Goal: Task Accomplishment & Management: Use online tool/utility

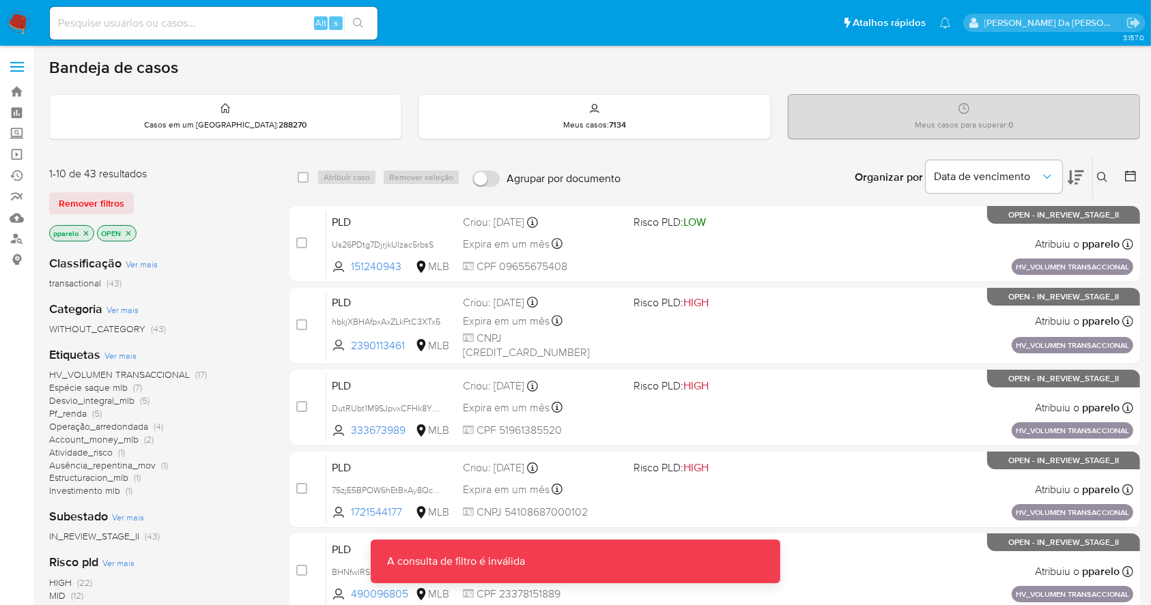
click at [1108, 186] on div "Insira a ID do usuário ou caso Procurar Remover filtros" at bounding box center [1103, 177] width 23 height 42
click at [1106, 177] on icon at bounding box center [1102, 177] width 11 height 11
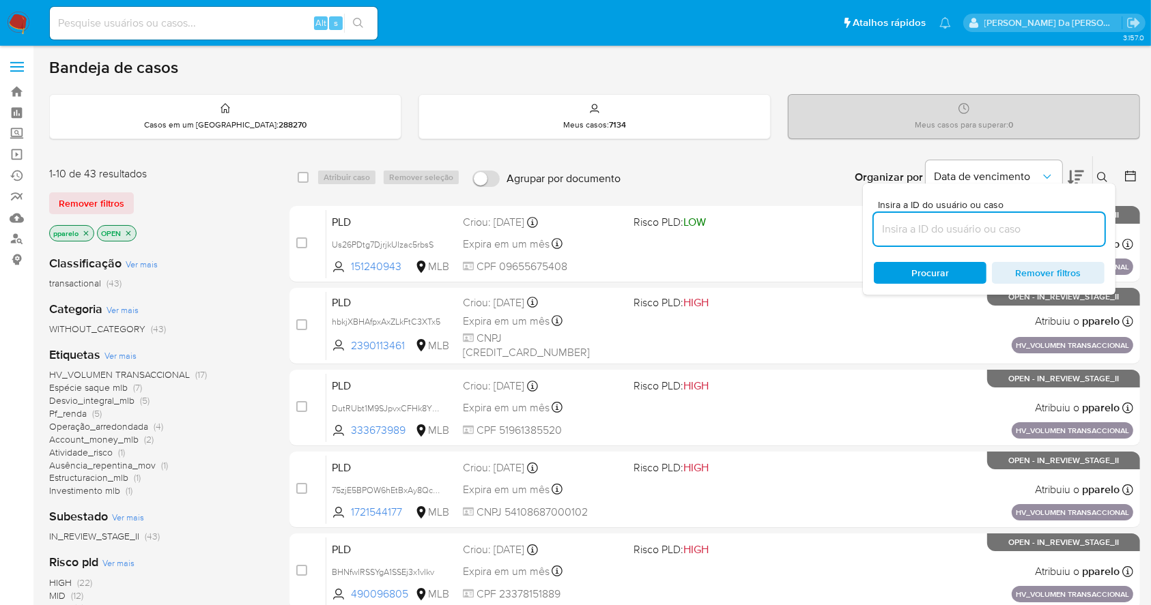
click at [1031, 228] on input at bounding box center [989, 229] width 231 height 18
type input "XSE0nHq6SADGtg22i2PyA1tb"
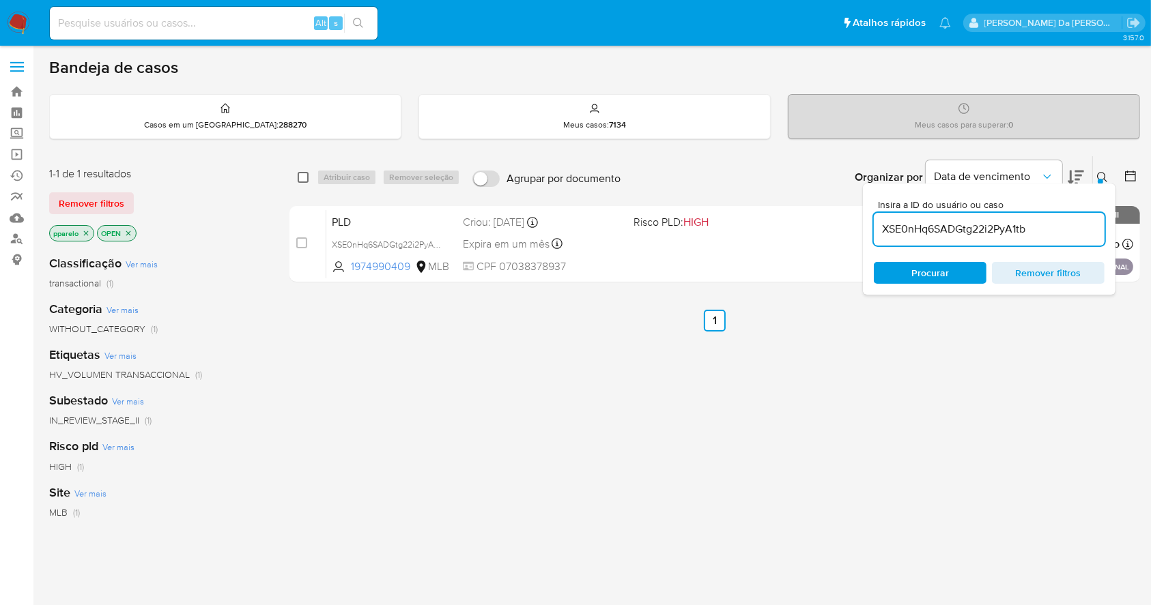
click at [306, 178] on input "checkbox" at bounding box center [303, 177] width 11 height 11
checkbox input "true"
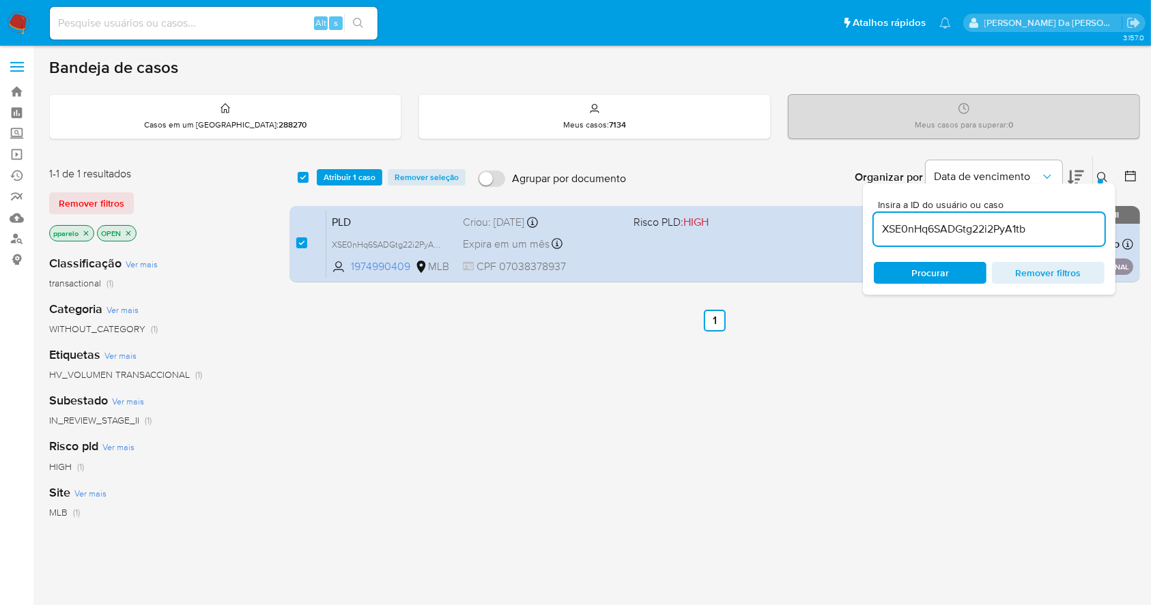
click at [1106, 176] on icon at bounding box center [1102, 177] width 11 height 11
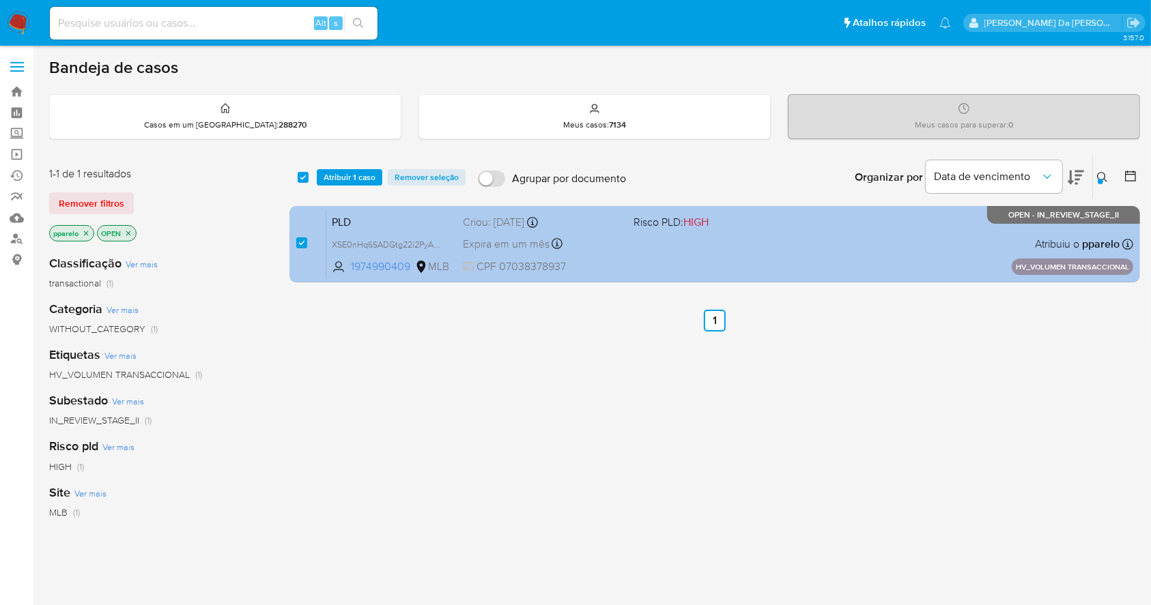
click at [887, 241] on div "PLD XSE0nHq6SADGtg22i2PyA1tb 1974990409 MLB Risco PLD: HIGH Criou: 14/08/2025 C…" at bounding box center [729, 244] width 807 height 69
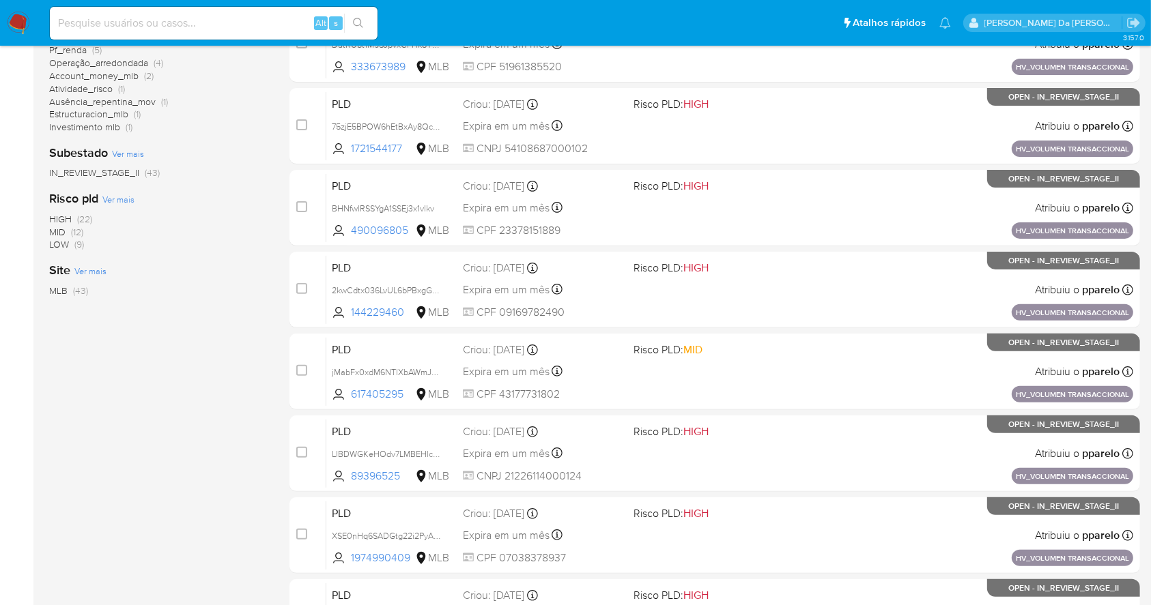
scroll to position [182, 0]
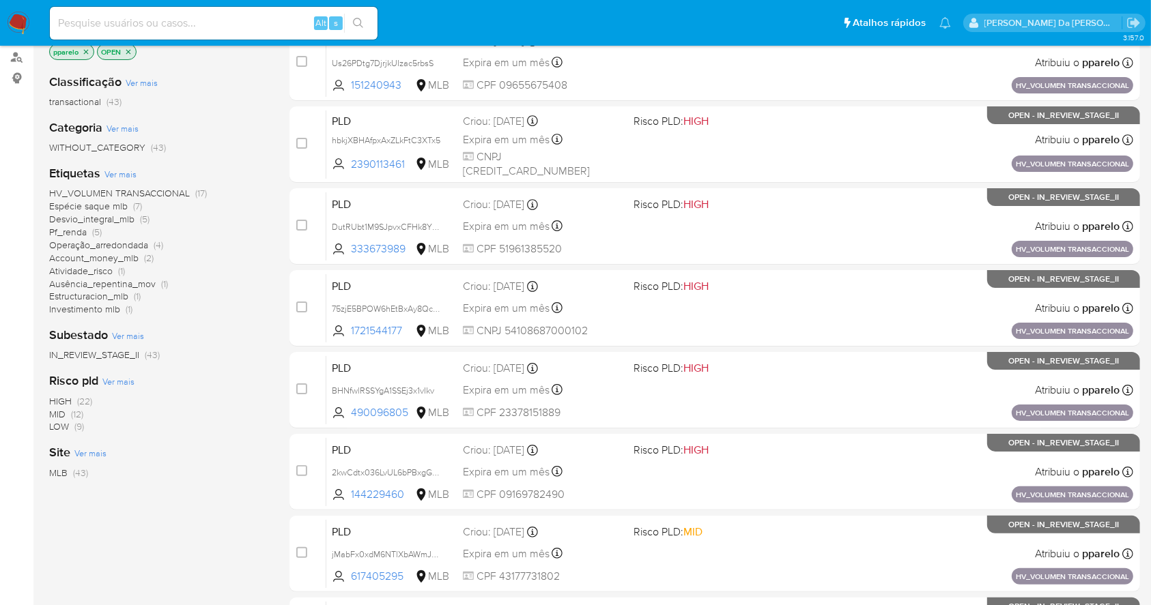
click at [274, 26] on input at bounding box center [214, 23] width 328 height 18
paste input "XSE0nHq6SADGtg22i2PyA1tb"
type input "XSE0nHq6SADGtg22i2PyA1tb"
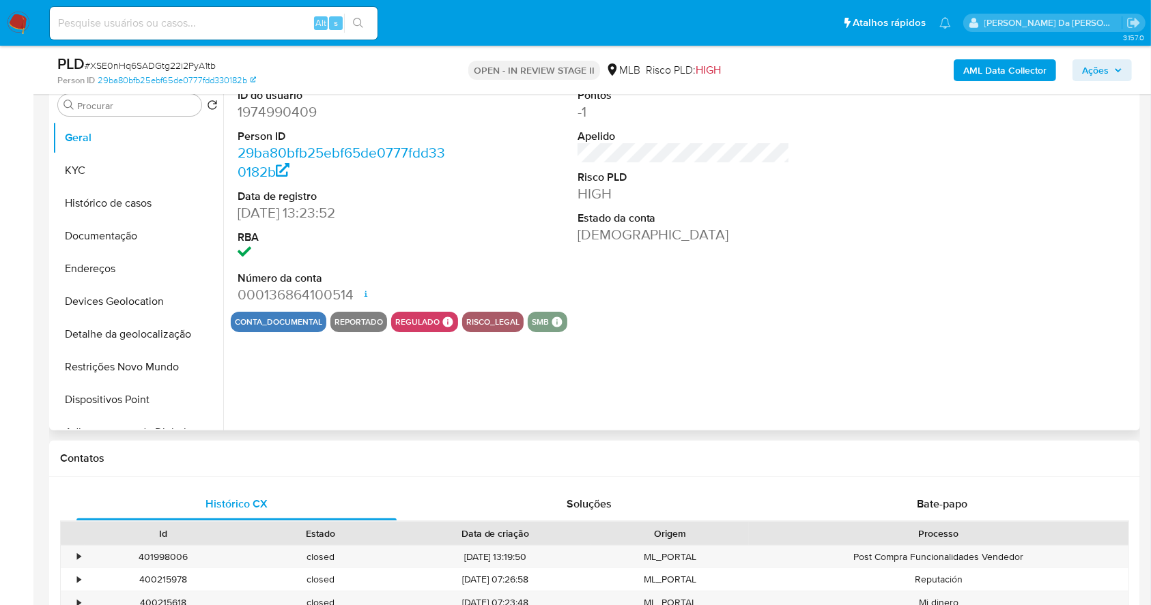
select select "10"
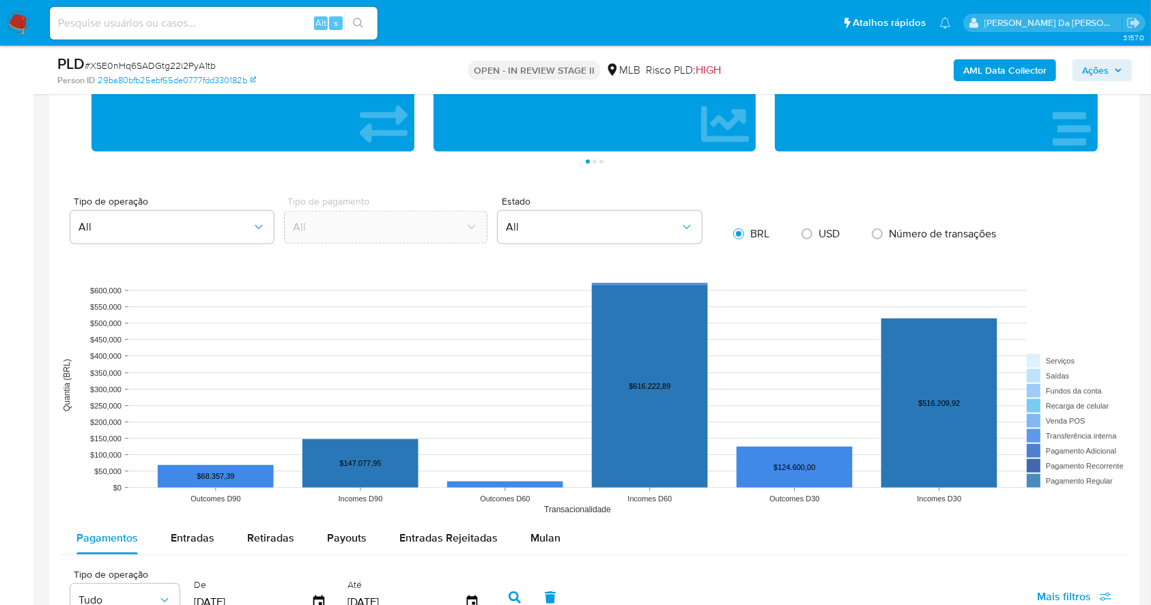
scroll to position [1183, 0]
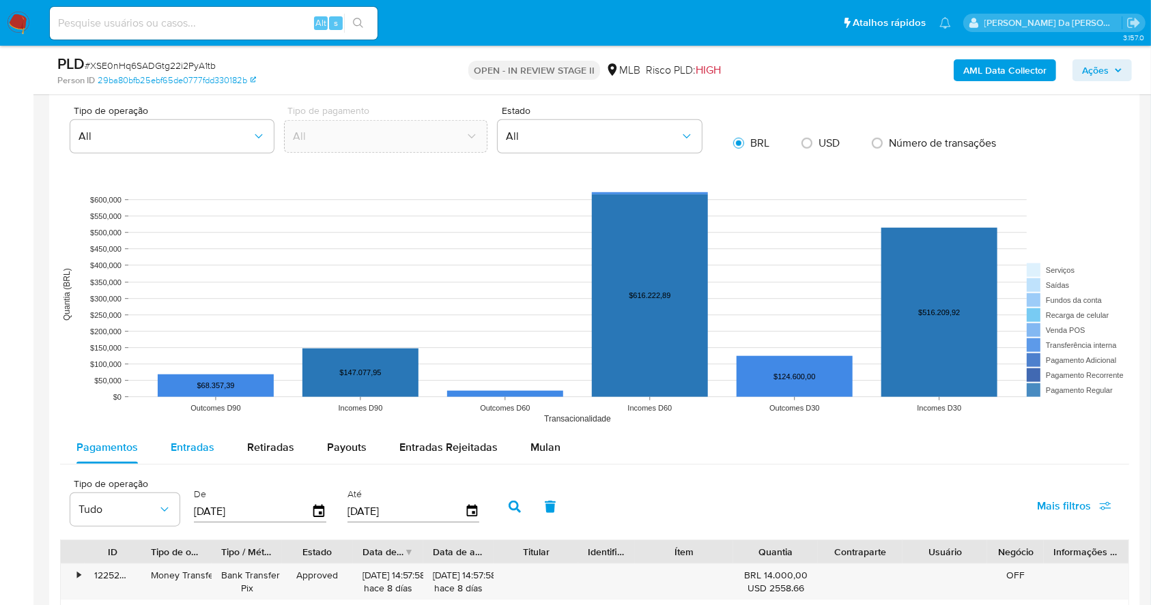
click at [207, 448] on span "Entradas" at bounding box center [193, 447] width 44 height 16
click at [201, 456] on div "Entradas" at bounding box center [193, 447] width 44 height 33
select select "10"
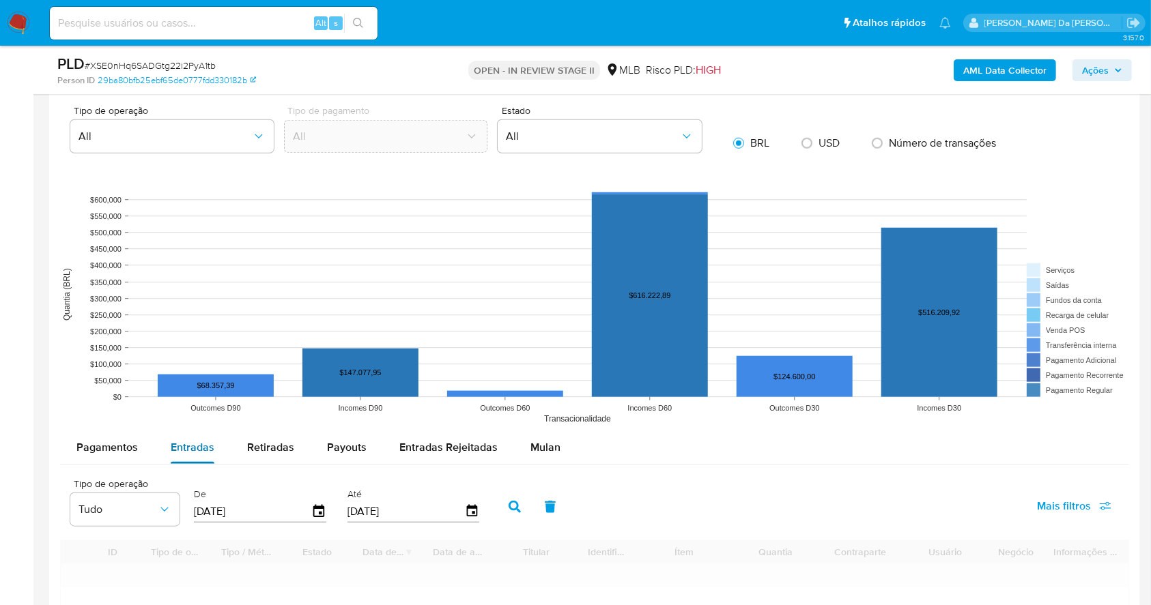
click at [213, 445] on button "Entradas" at bounding box center [192, 447] width 76 height 33
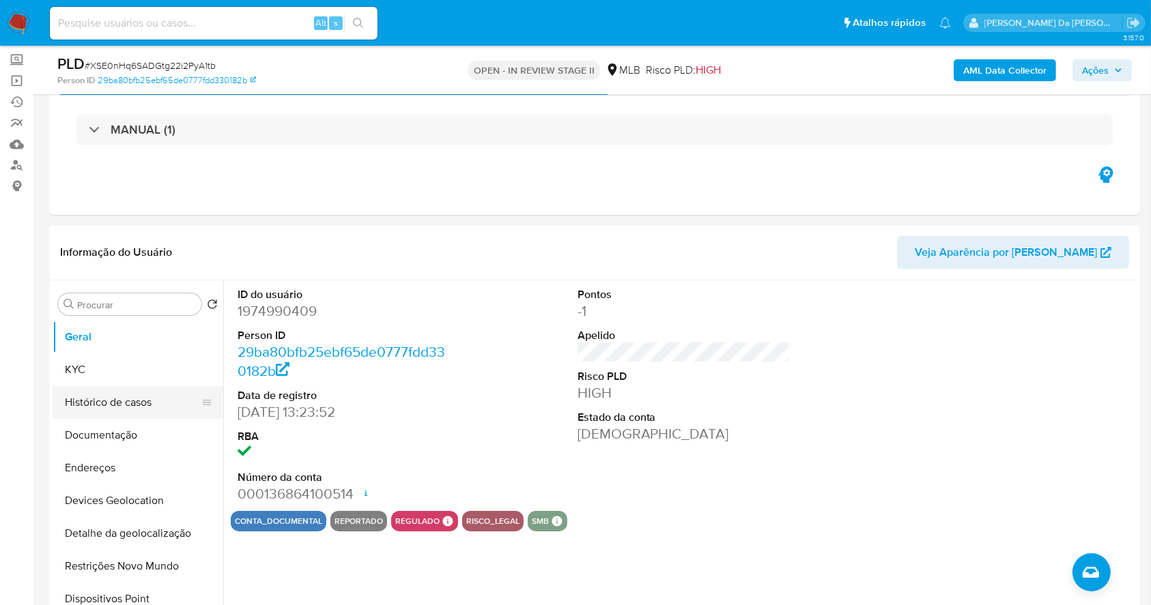
scroll to position [91, 0]
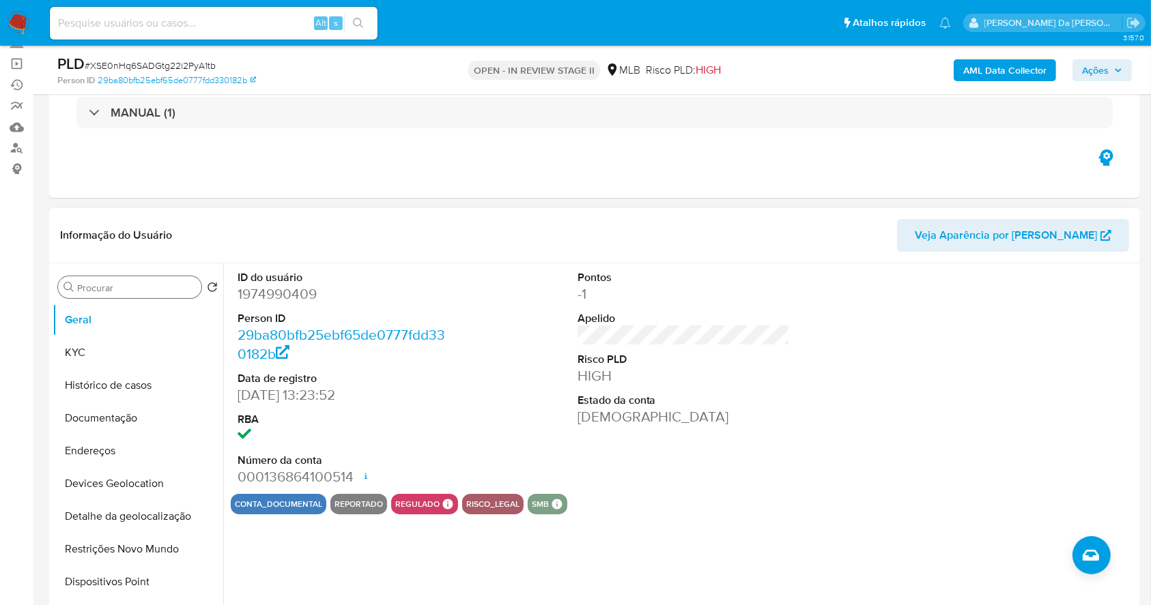
click at [106, 290] on input "Procurar" at bounding box center [136, 288] width 119 height 12
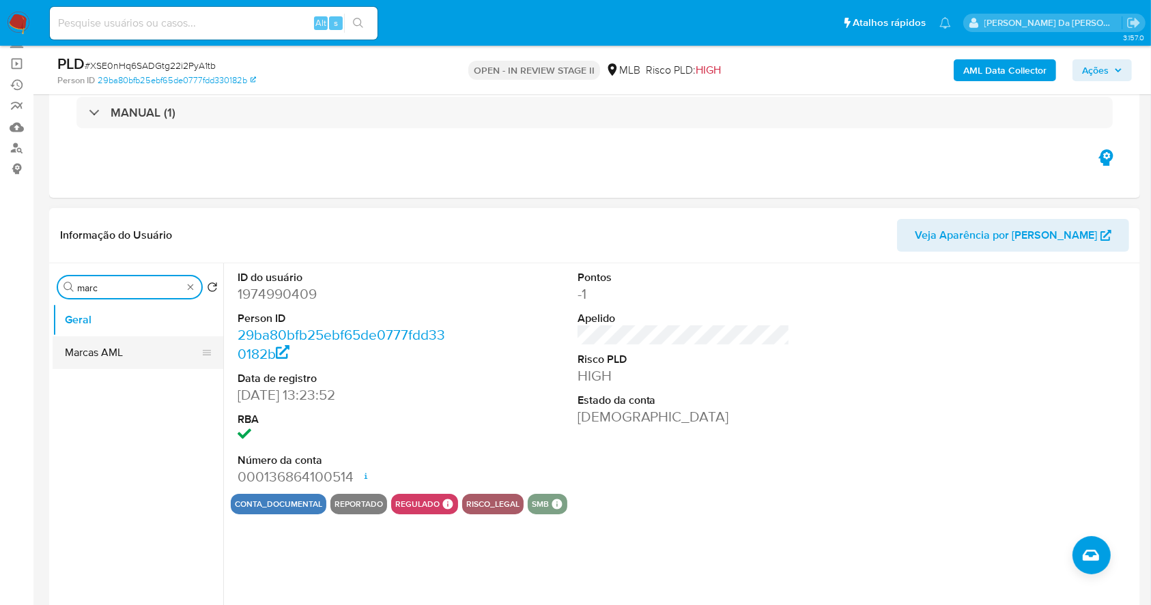
type input "marc"
click at [111, 352] on button "Marcas AML" at bounding box center [133, 352] width 160 height 33
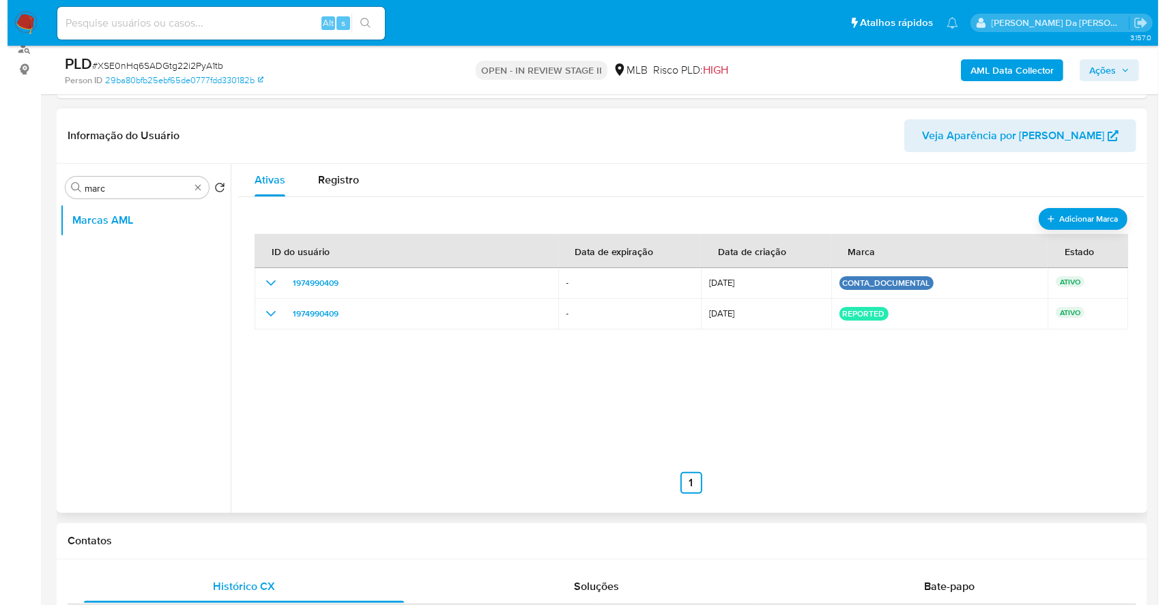
scroll to position [182, 0]
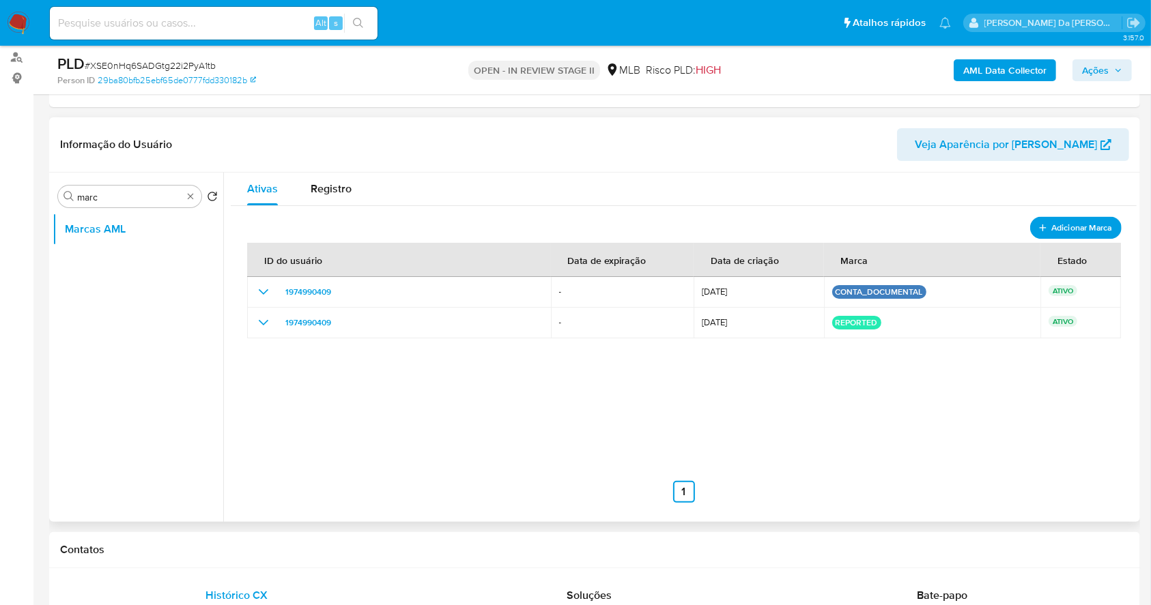
click at [1051, 228] on span "Adicionar Marca" at bounding box center [1081, 227] width 61 height 17
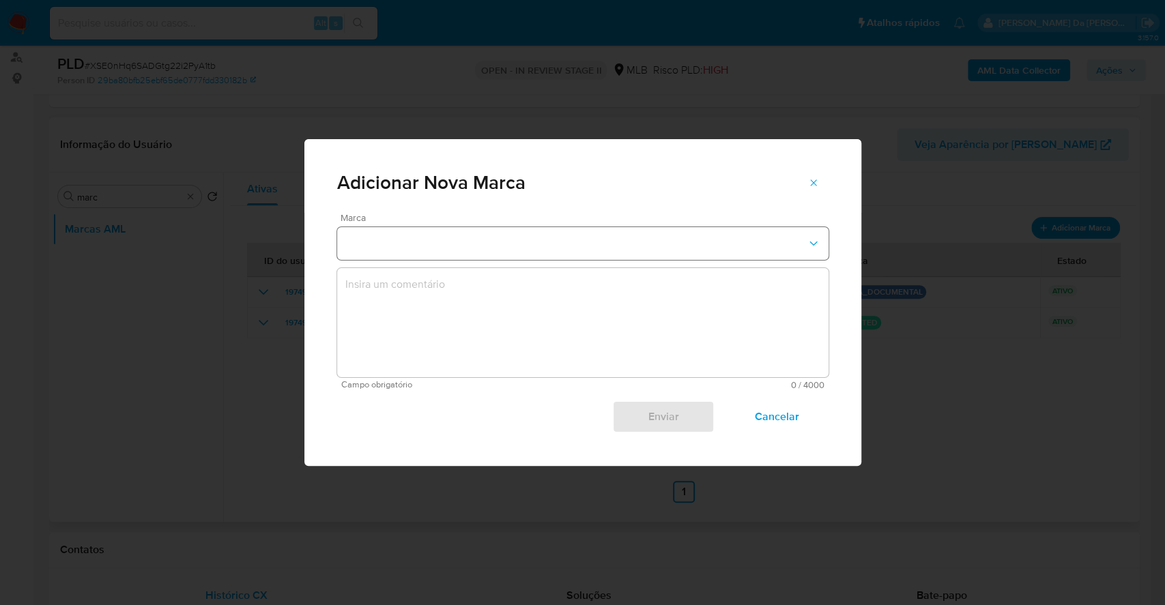
click at [573, 237] on button "marks-modal" at bounding box center [582, 243] width 491 height 33
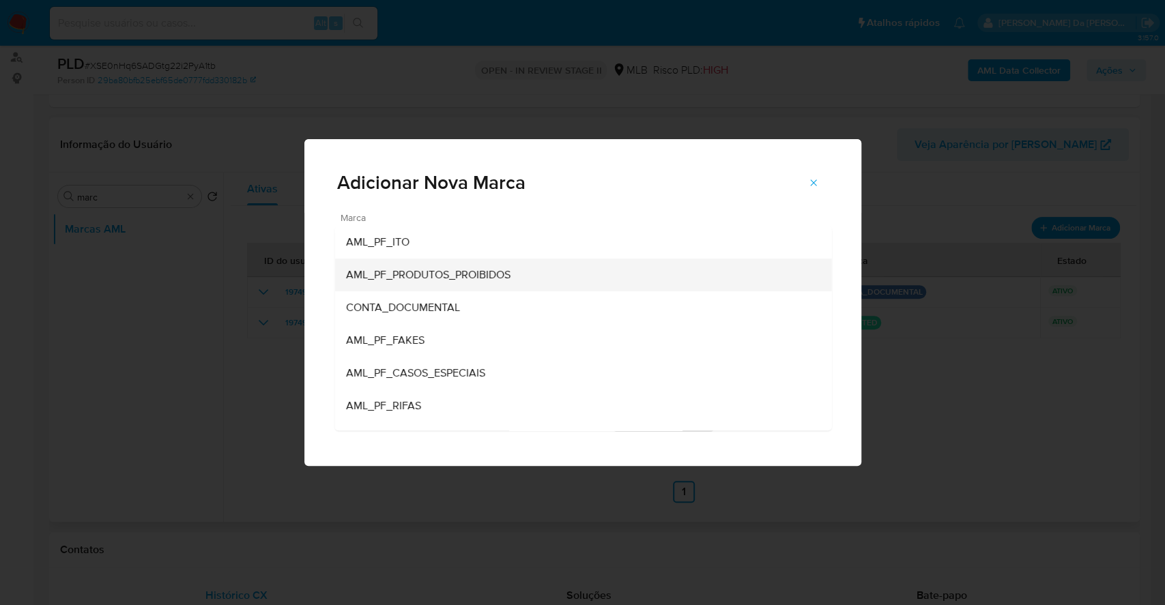
click at [491, 270] on span "AML_PF_PRODUTOS_PROIBIDOS" at bounding box center [427, 275] width 164 height 14
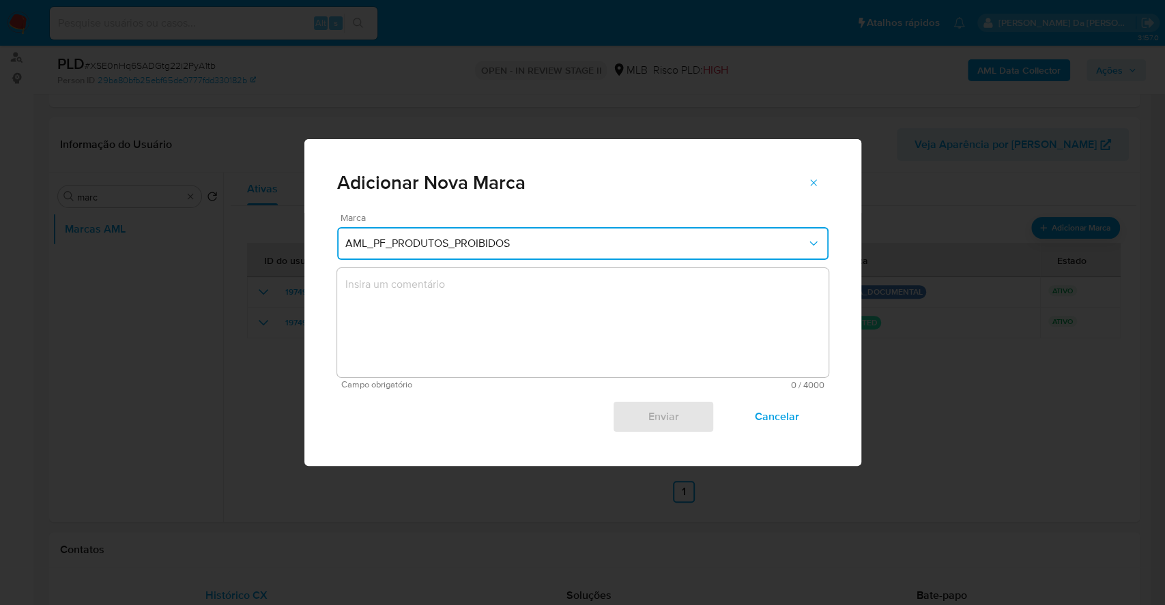
click at [520, 235] on button "AML_PF_PRODUTOS_PROIBIDOS" at bounding box center [582, 243] width 491 height 33
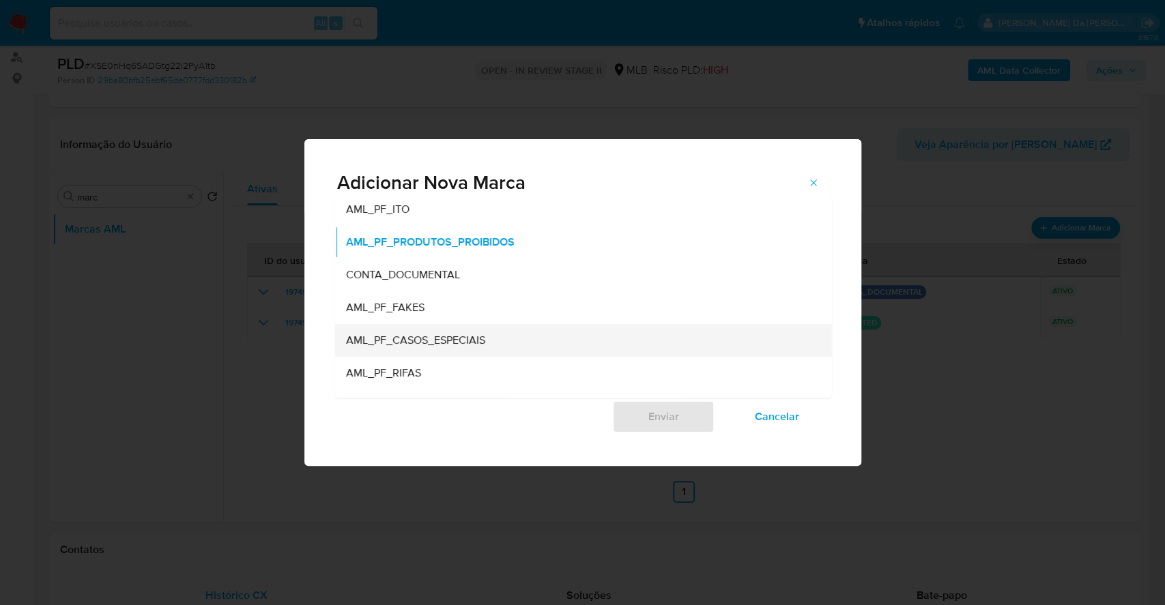
click at [466, 339] on span "AML_PF_CASOS_ESPECIAIS" at bounding box center [414, 341] width 139 height 14
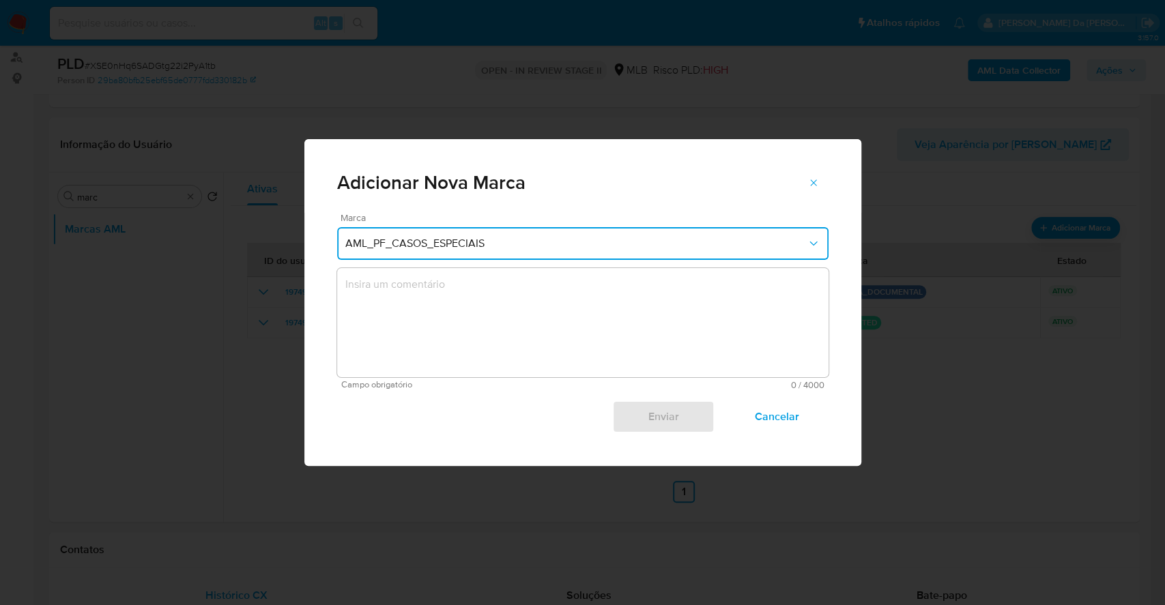
click at [530, 237] on span "AML_PF_CASOS_ESPECIAIS" at bounding box center [575, 244] width 461 height 14
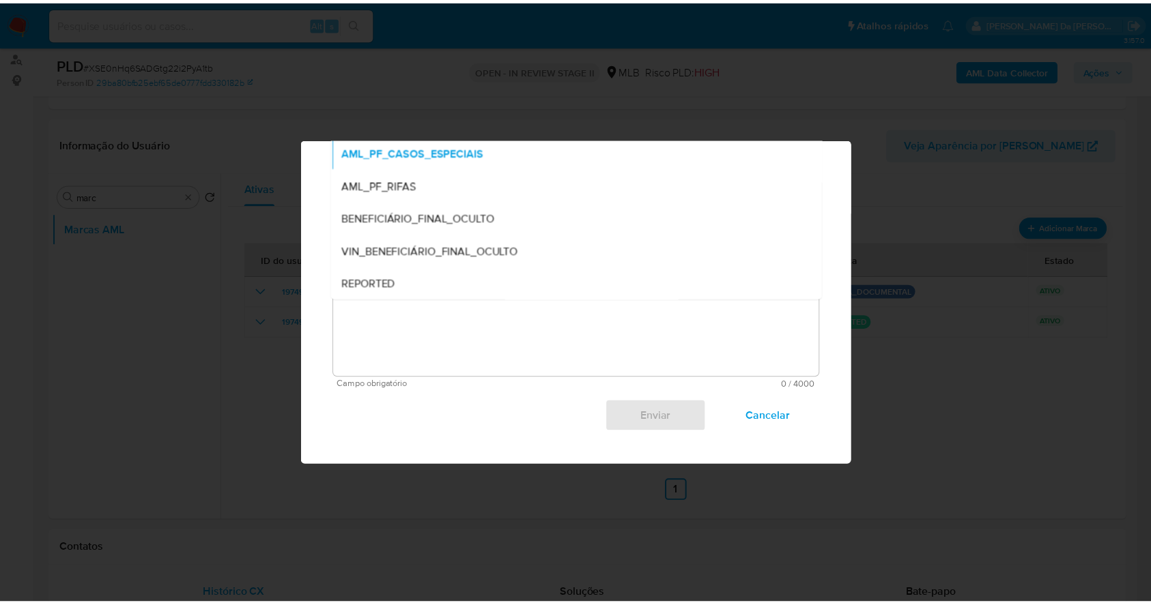
scroll to position [0, 0]
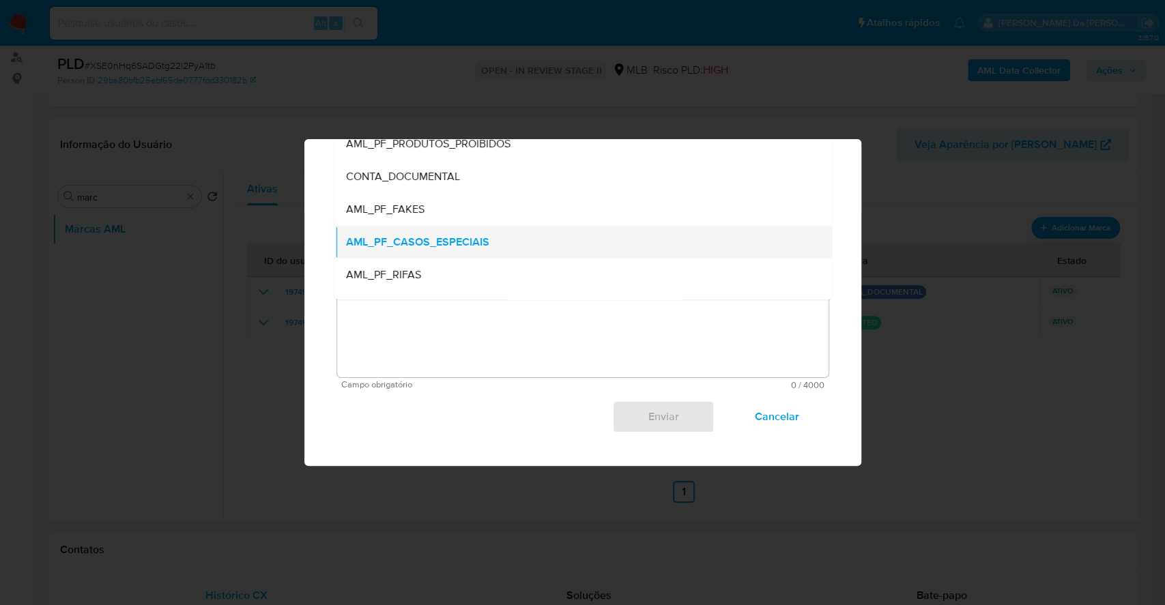
click at [465, 242] on span "AML_PF_CASOS_ESPECIAIS" at bounding box center [416, 242] width 143 height 14
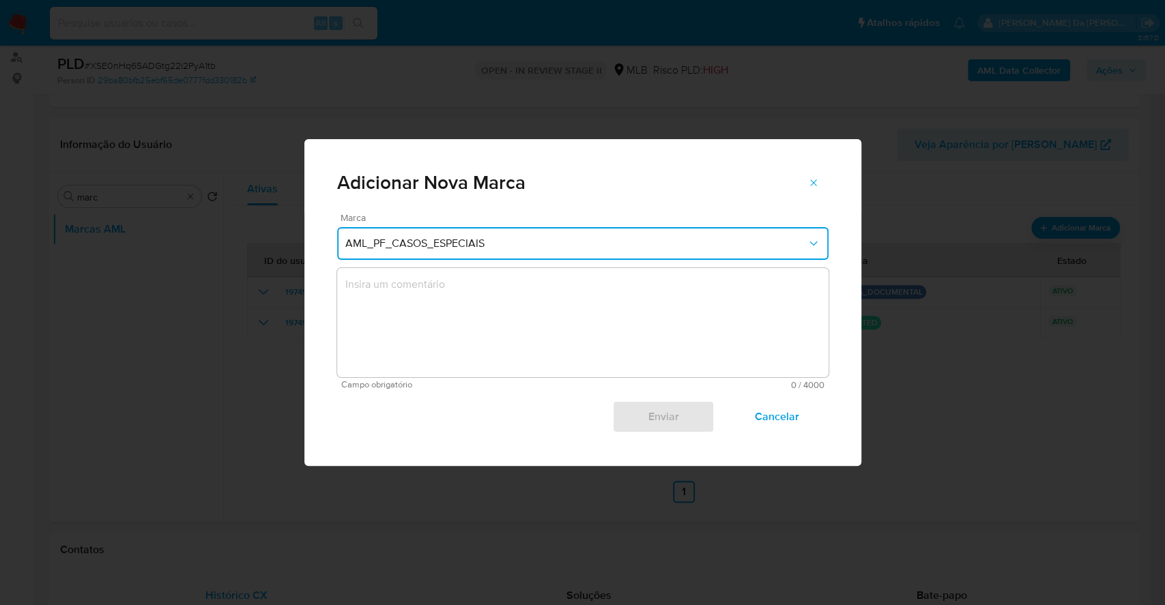
click at [380, 388] on span "Campo obrigatório" at bounding box center [462, 385] width 242 height 10
click at [420, 326] on textarea "marks-modal" at bounding box center [582, 322] width 491 height 109
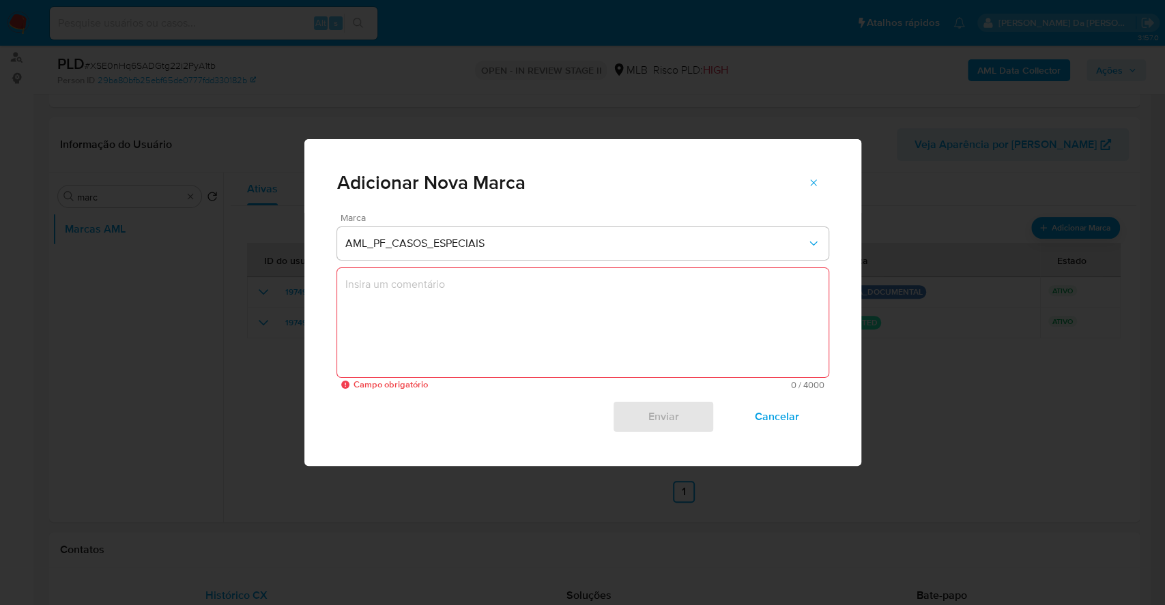
click at [437, 322] on textarea "marks-modal" at bounding box center [582, 322] width 491 height 109
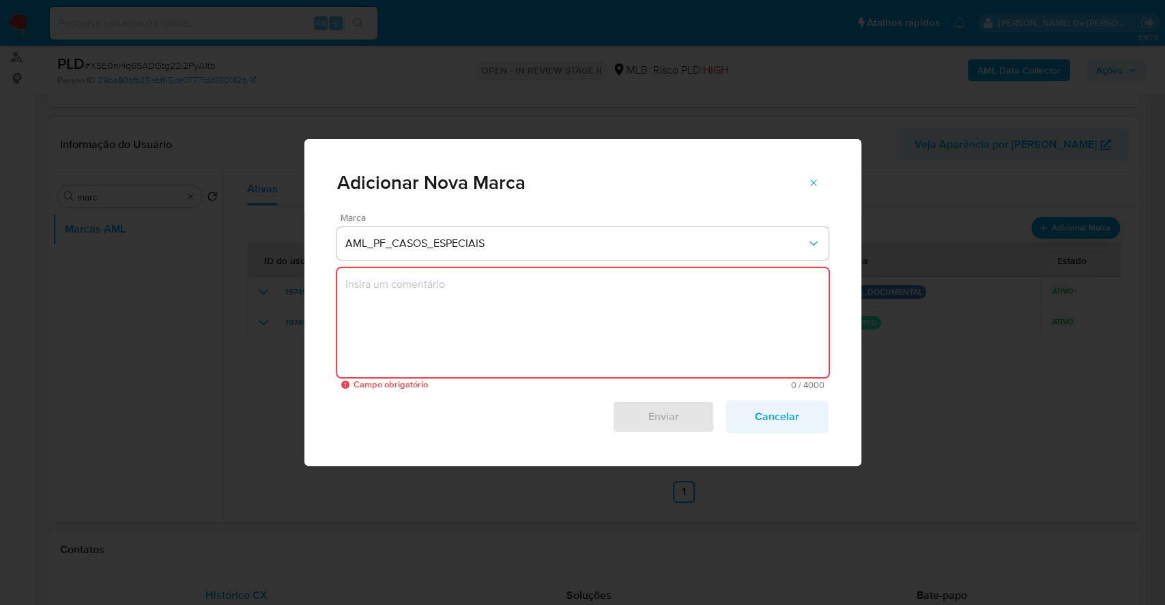
click at [803, 416] on span "Cancelar" at bounding box center [776, 417] width 67 height 30
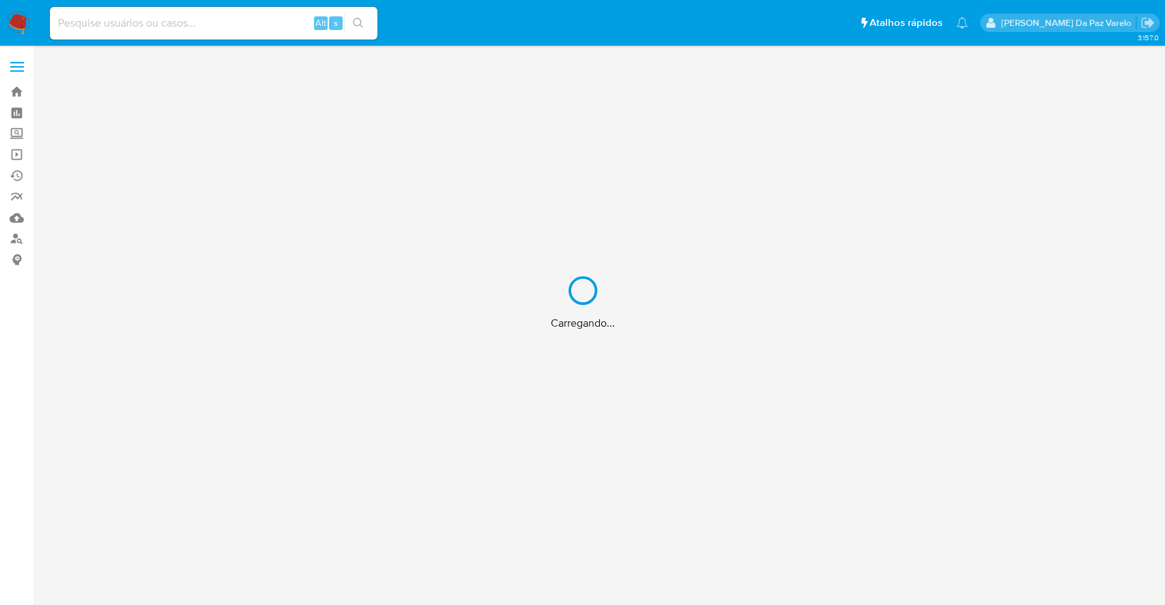
click at [201, 24] on div "Carregando..." at bounding box center [582, 302] width 1165 height 605
click at [208, 20] on div "Carregando..." at bounding box center [582, 302] width 1165 height 605
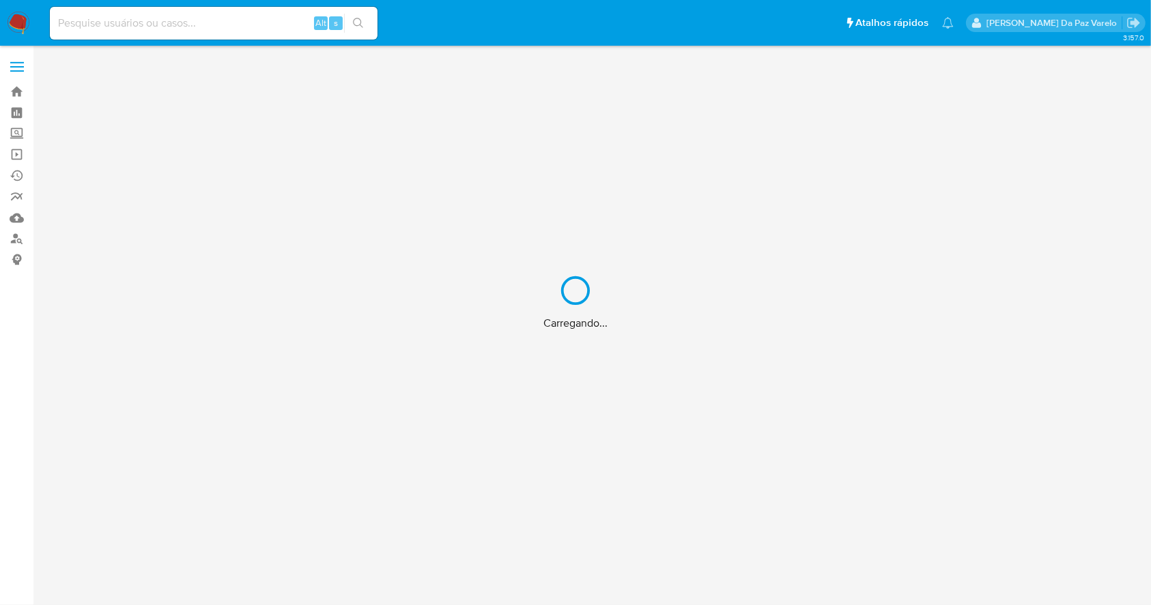
click at [211, 20] on input at bounding box center [214, 23] width 328 height 18
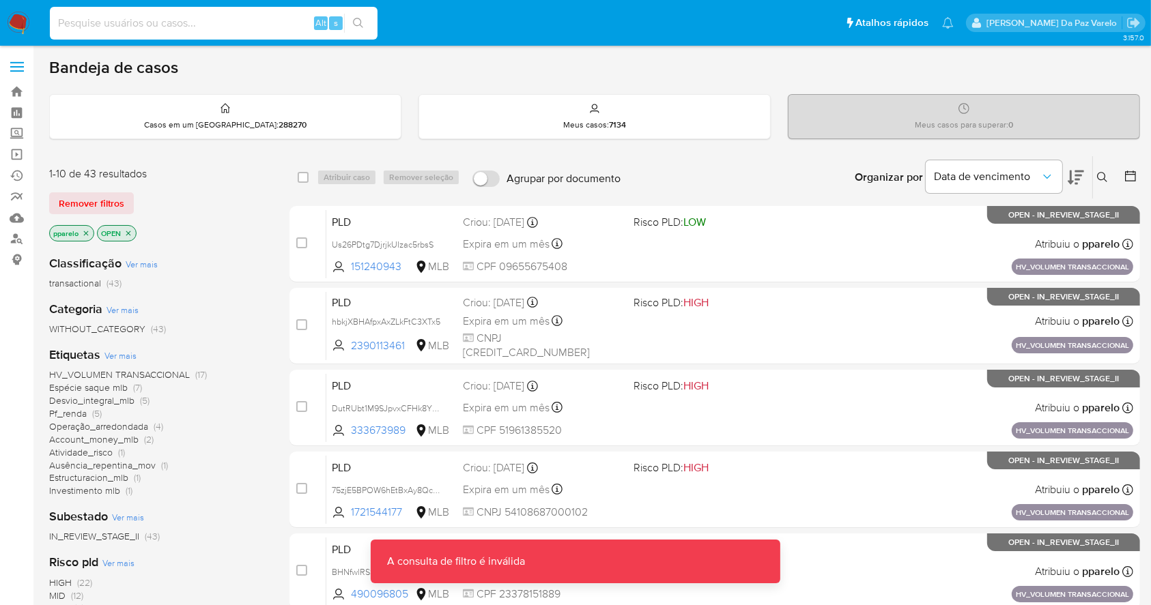
click at [218, 18] on input at bounding box center [214, 23] width 328 height 18
paste input "XSE0nHq6SADGtg22i2PyA1tb"
type input "XSE0nHq6SADGtg22i2PyA1tb"
click at [361, 25] on icon "search-icon" at bounding box center [358, 23] width 10 height 10
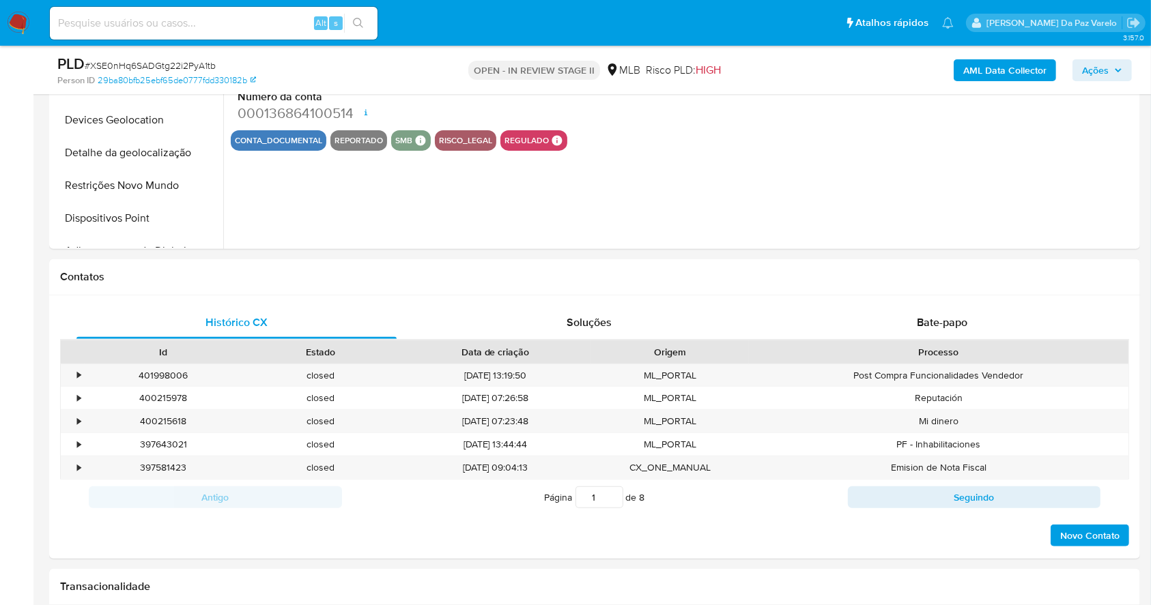
select select "10"
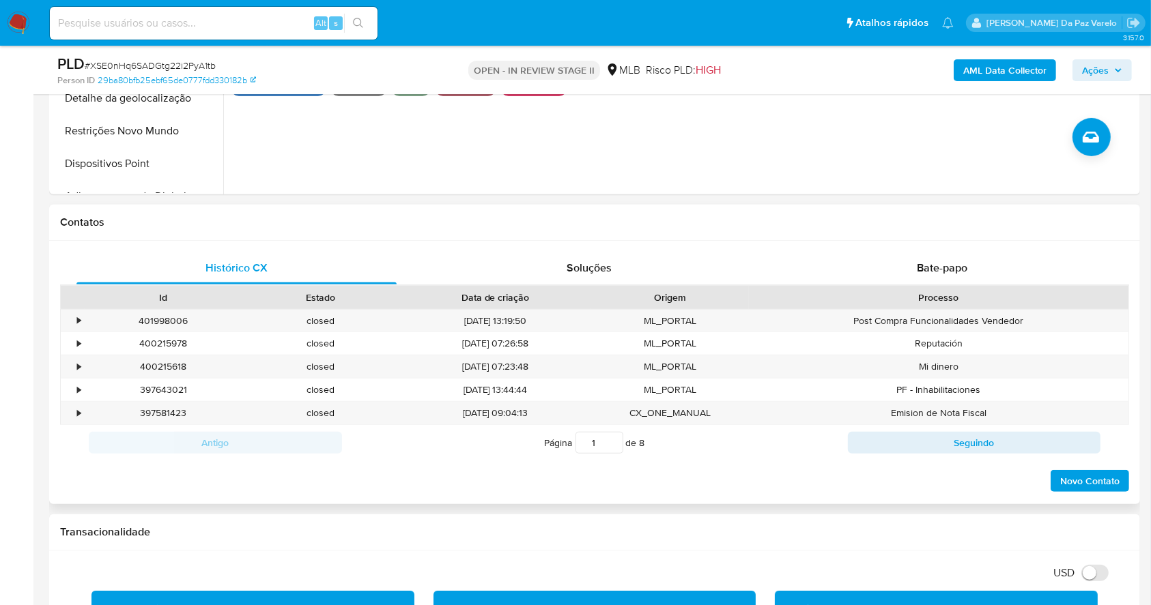
scroll to position [637, 0]
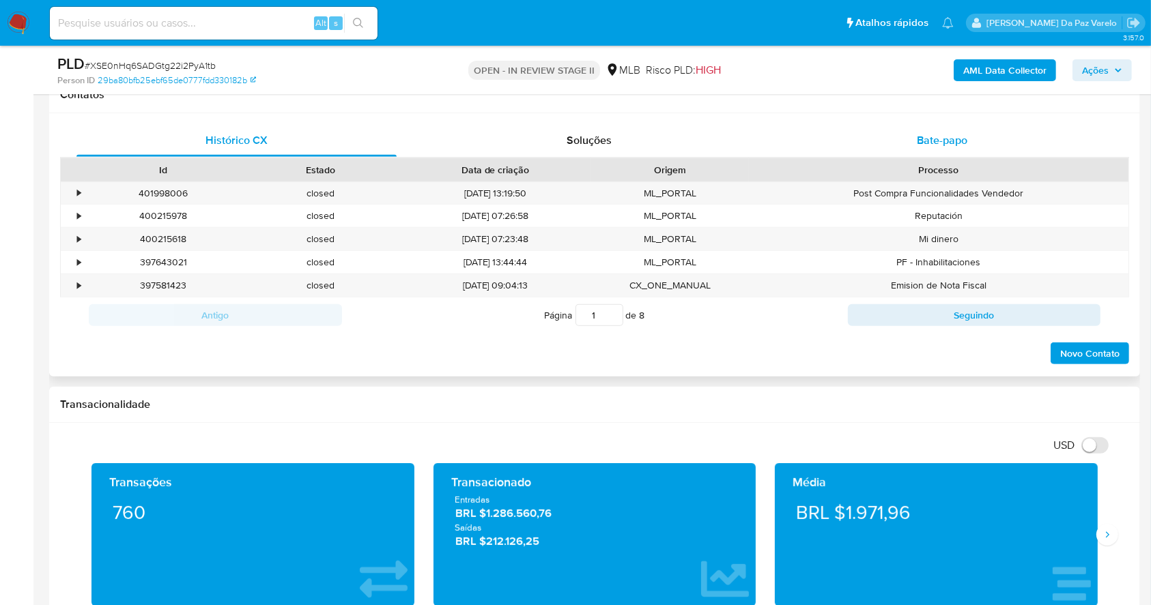
click at [942, 135] on span "Bate-papo" at bounding box center [942, 140] width 51 height 16
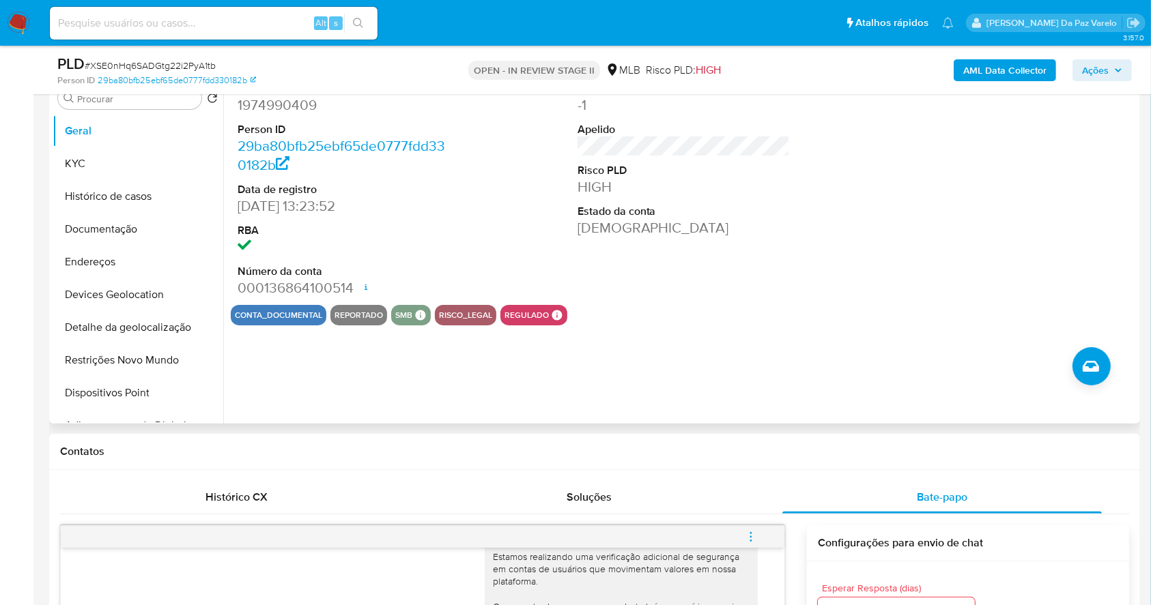
scroll to position [273, 0]
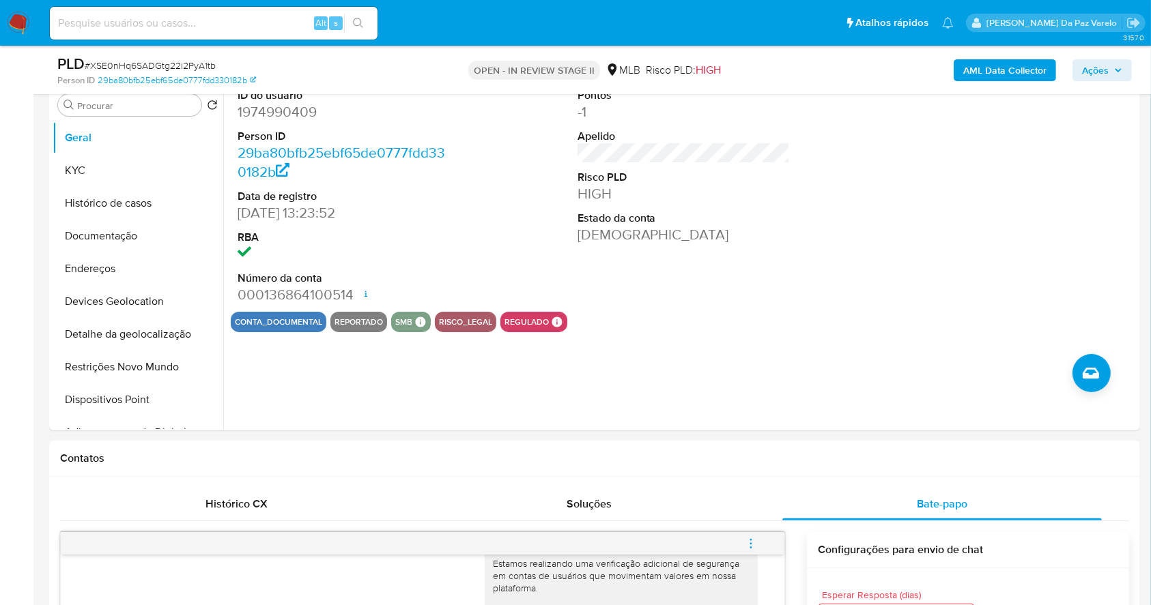
click at [1092, 68] on span "Ações" at bounding box center [1095, 70] width 27 height 22
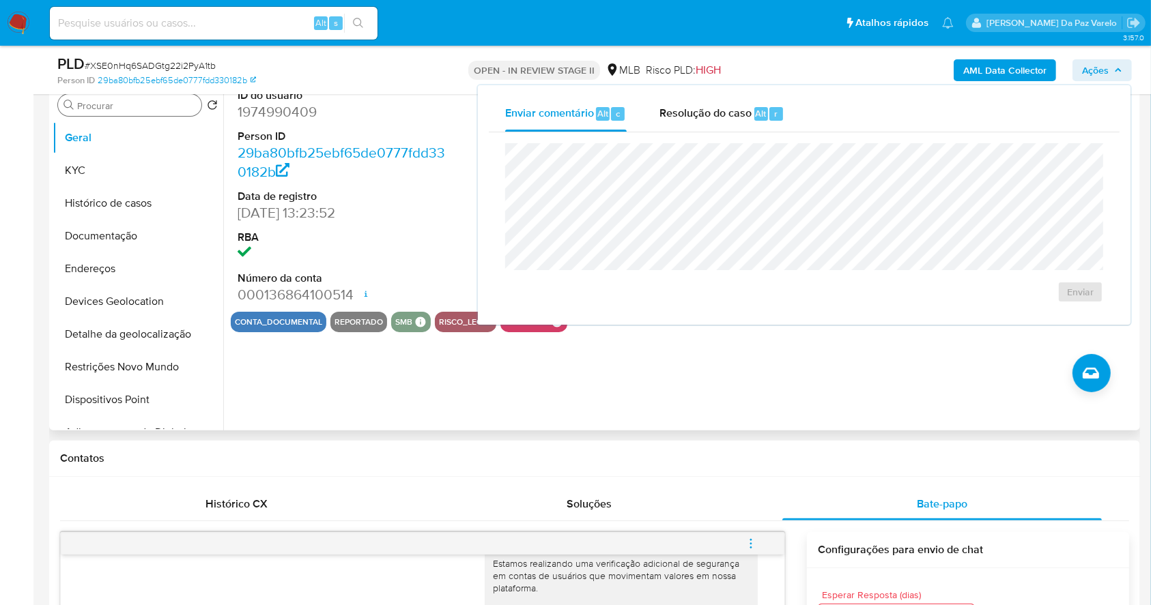
click at [125, 111] on input "Procurar" at bounding box center [136, 106] width 119 height 12
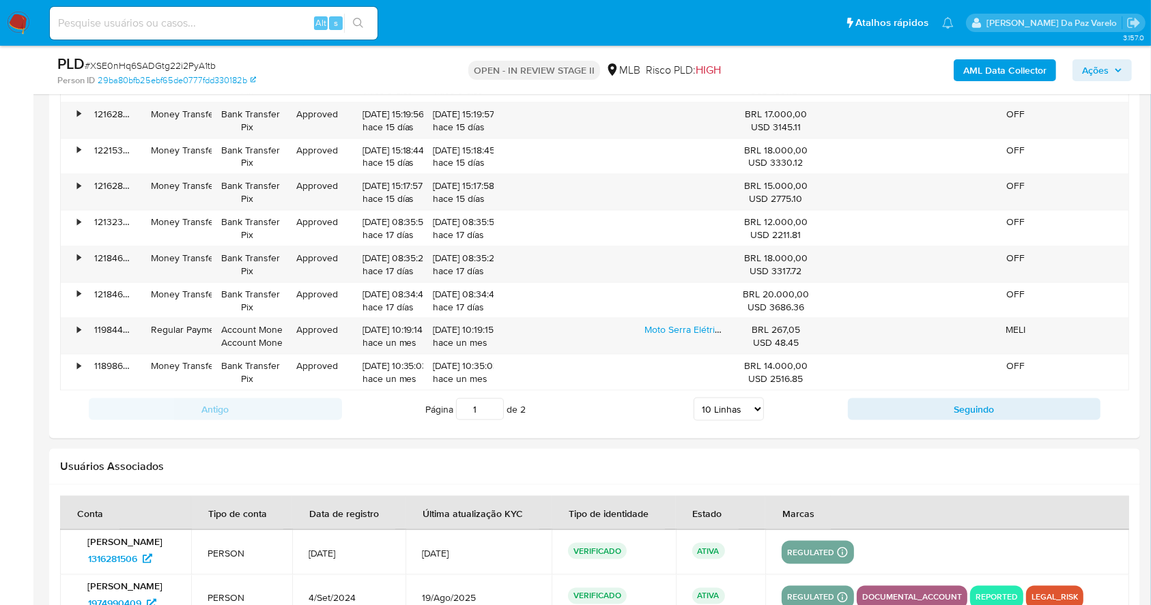
scroll to position [2092, 0]
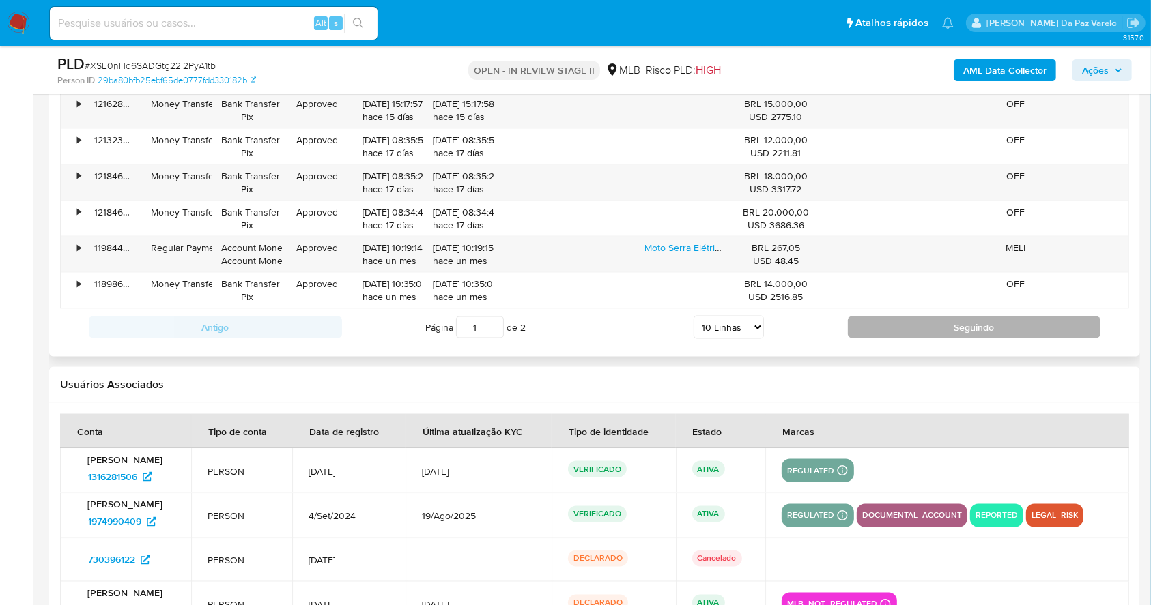
click at [944, 330] on button "Seguindo" at bounding box center [974, 328] width 253 height 22
type input "2"
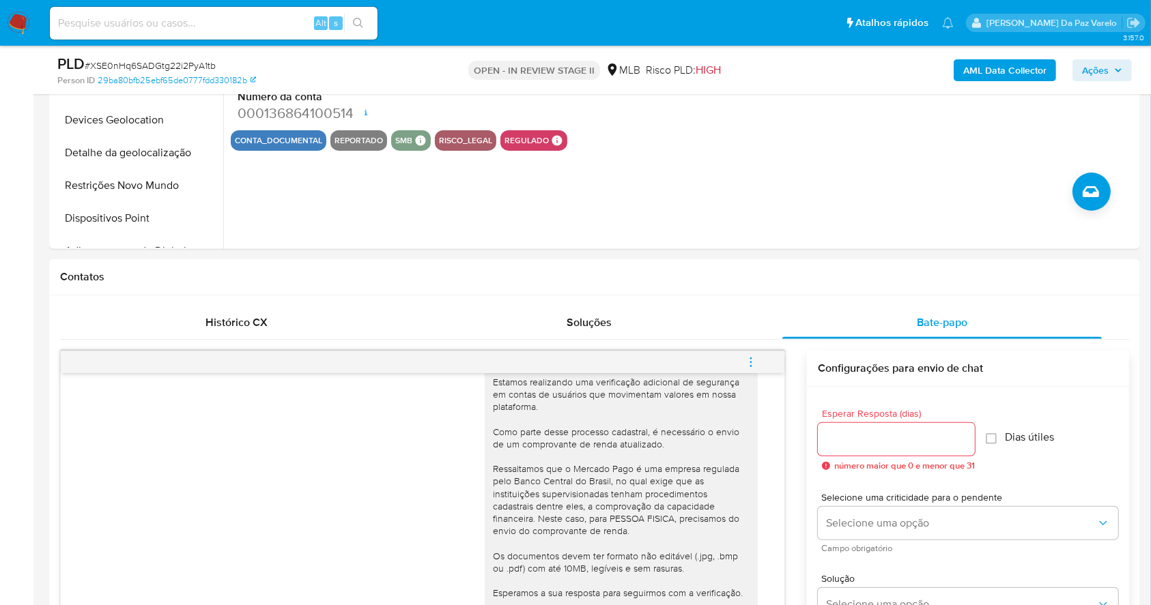
scroll to position [91, 0]
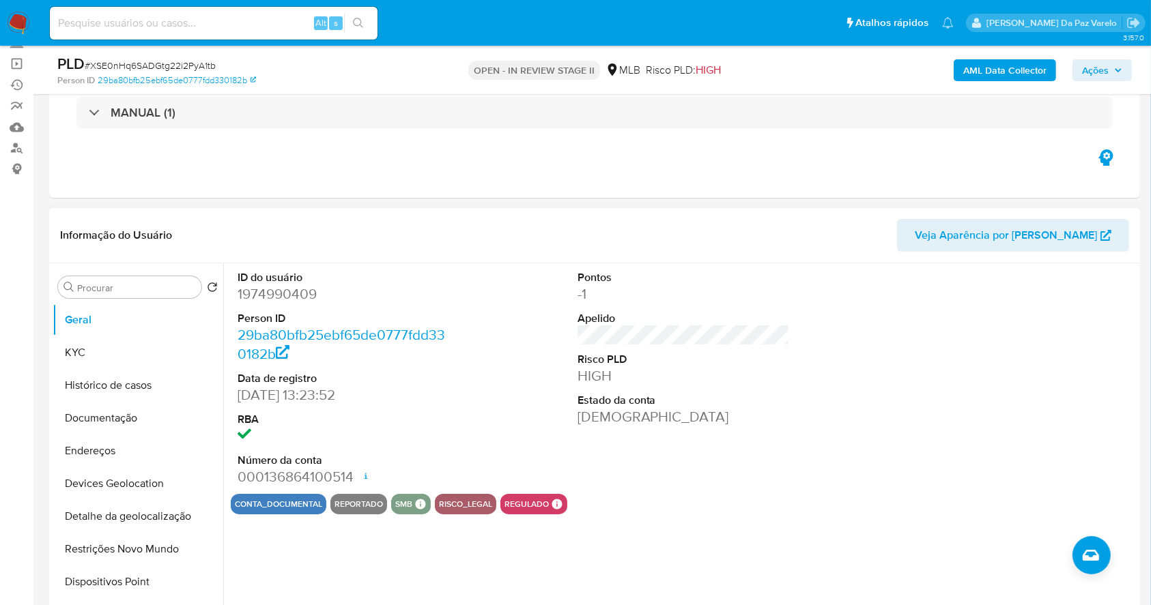
click at [139, 298] on div "Procurar Retornar ao pedido padrão Geral KYC Histórico de casos Documentação En…" at bounding box center [138, 438] width 171 height 347
click at [147, 287] on input "Procurar" at bounding box center [136, 288] width 119 height 12
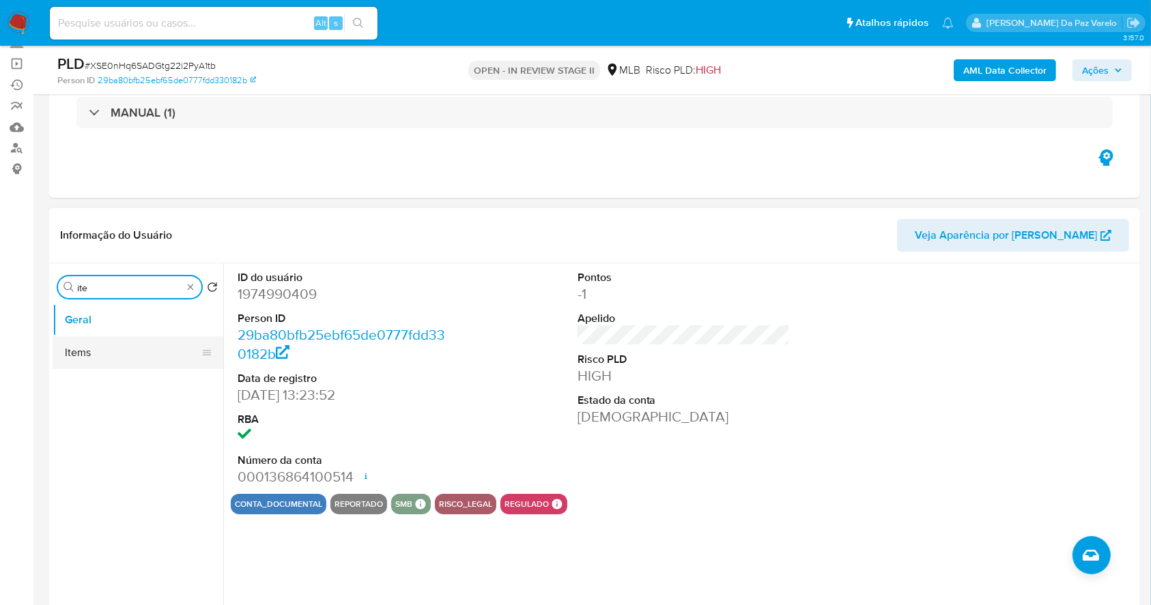
type input "ite"
click at [114, 356] on button "Items" at bounding box center [133, 352] width 160 height 33
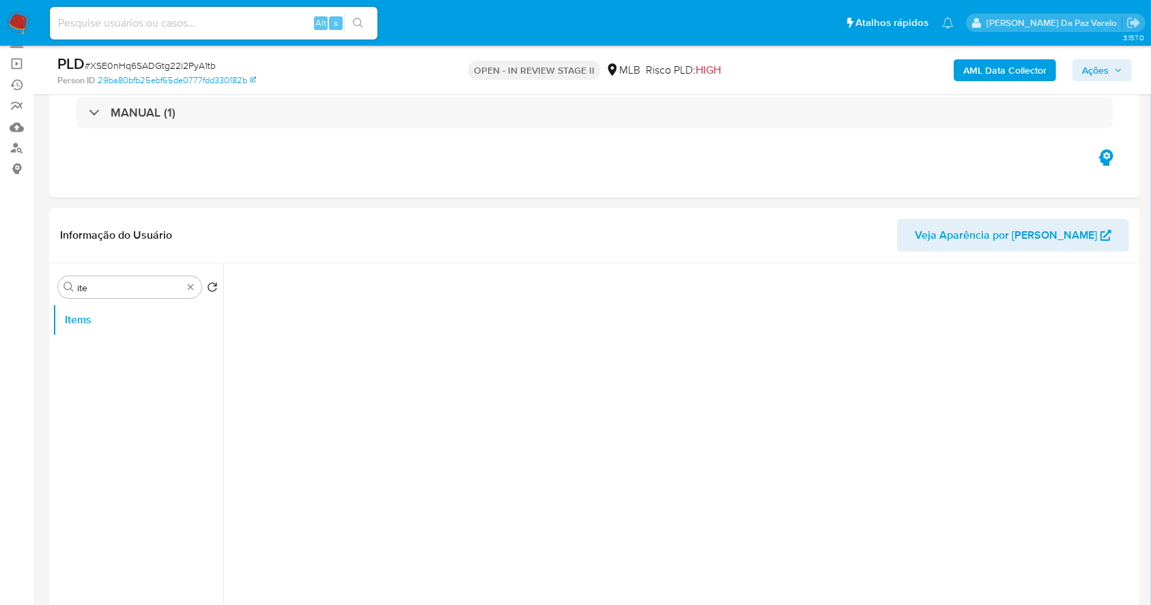
scroll to position [182, 0]
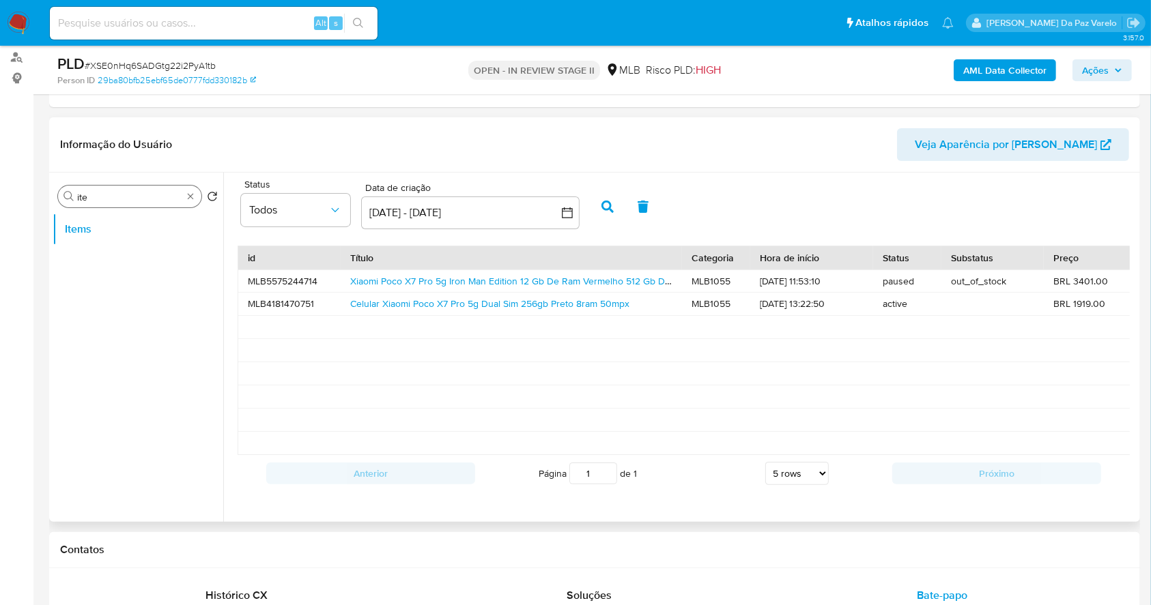
click at [197, 189] on div "Procurar ite" at bounding box center [129, 197] width 143 height 22
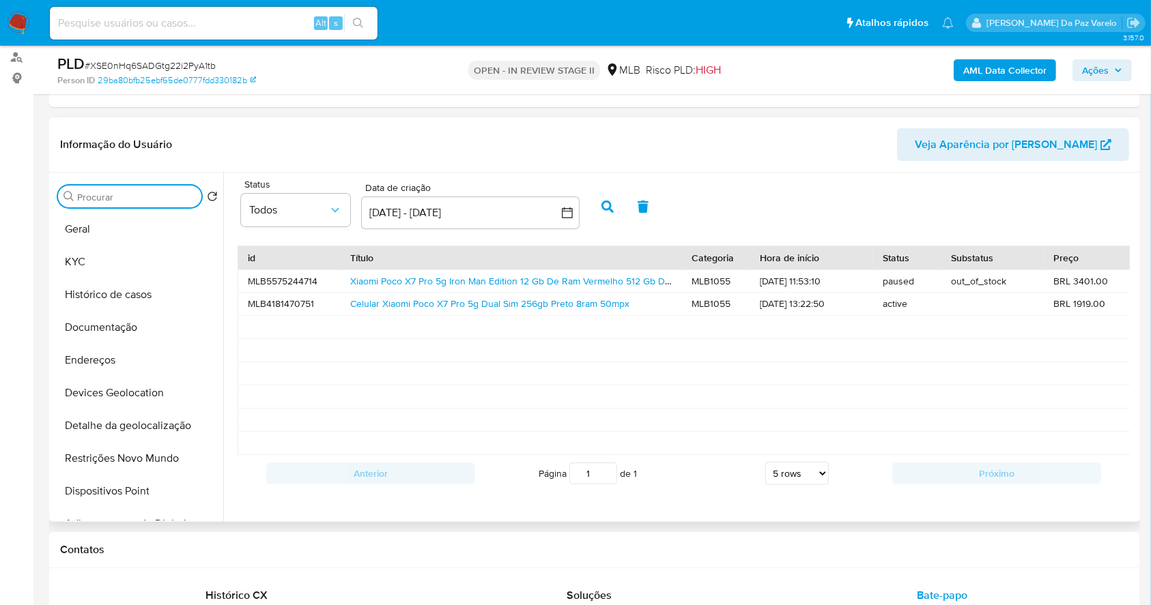
click at [180, 191] on input "Procurar" at bounding box center [136, 197] width 119 height 12
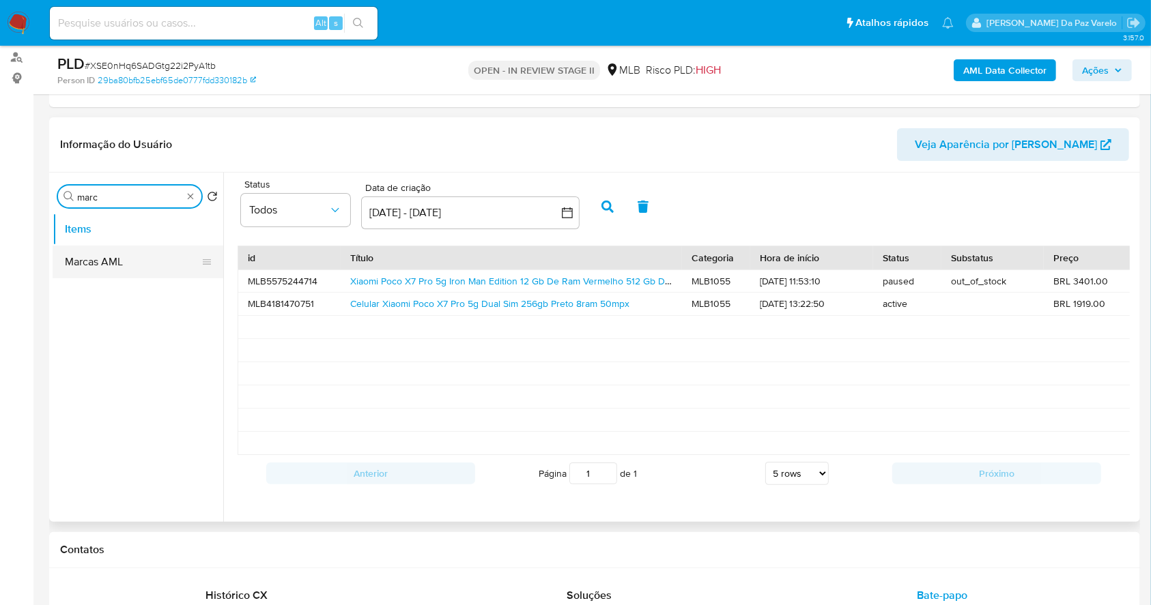
type input "marc"
click at [124, 270] on button "Marcas AML" at bounding box center [133, 262] width 160 height 33
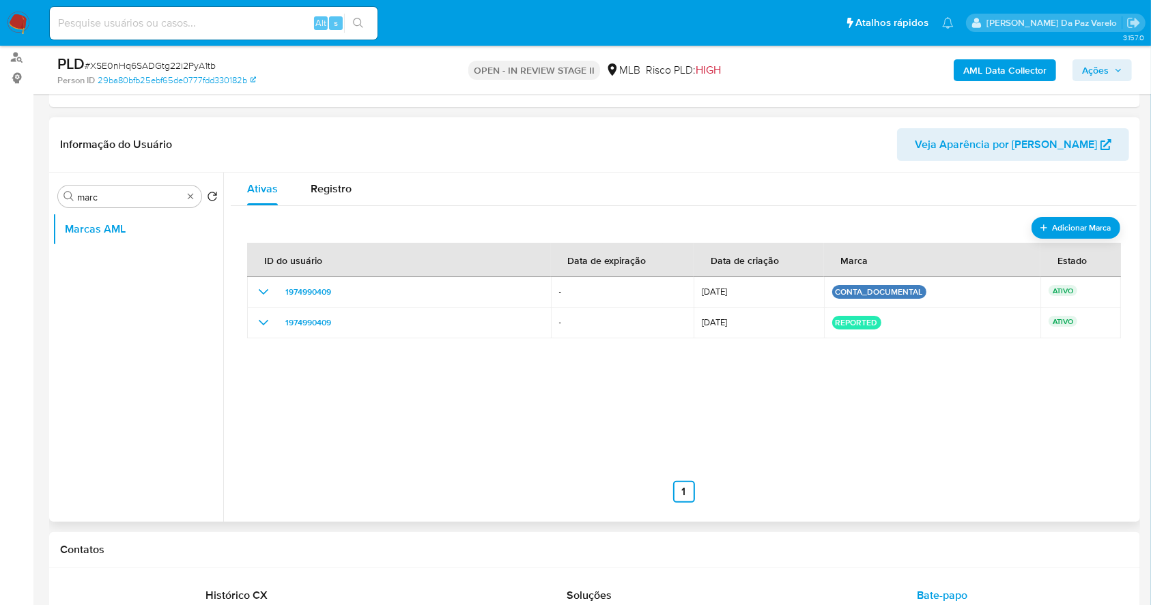
drag, startPoint x: 705, startPoint y: 169, endPoint x: 895, endPoint y: 121, distance: 196.3
click at [705, 169] on div "Informação do Usuário Veja Aparência por Pessoa" at bounding box center [594, 144] width 1091 height 55
click at [136, 228] on button "Marcas AML" at bounding box center [133, 229] width 160 height 33
click at [1071, 219] on span "Adicionar Marca" at bounding box center [1081, 227] width 61 height 17
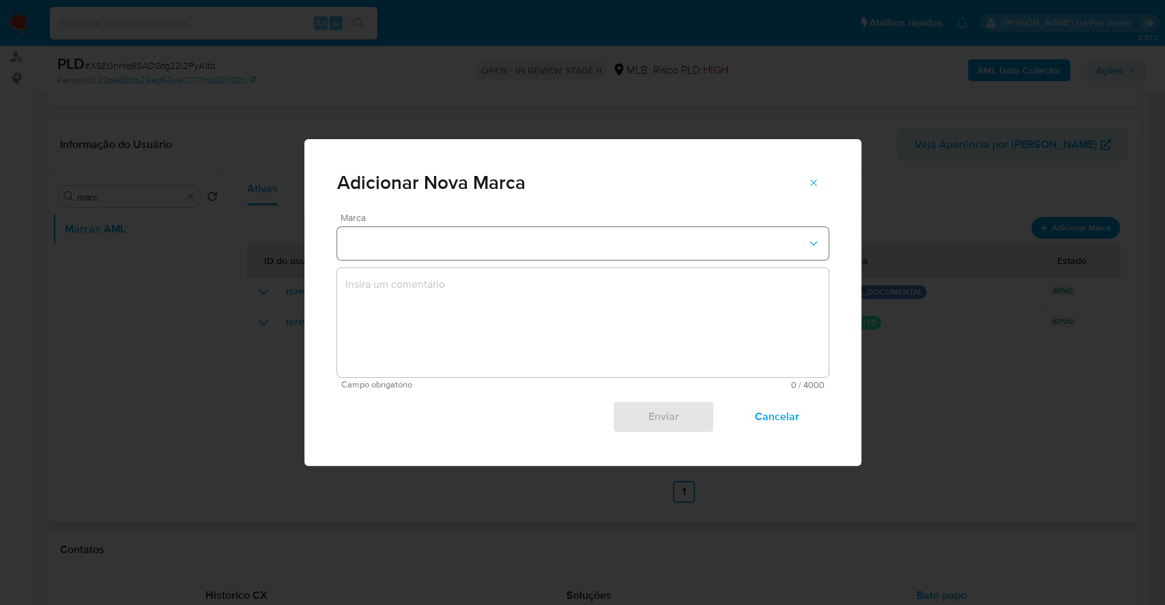
click at [551, 239] on button "marks-modal" at bounding box center [582, 243] width 491 height 33
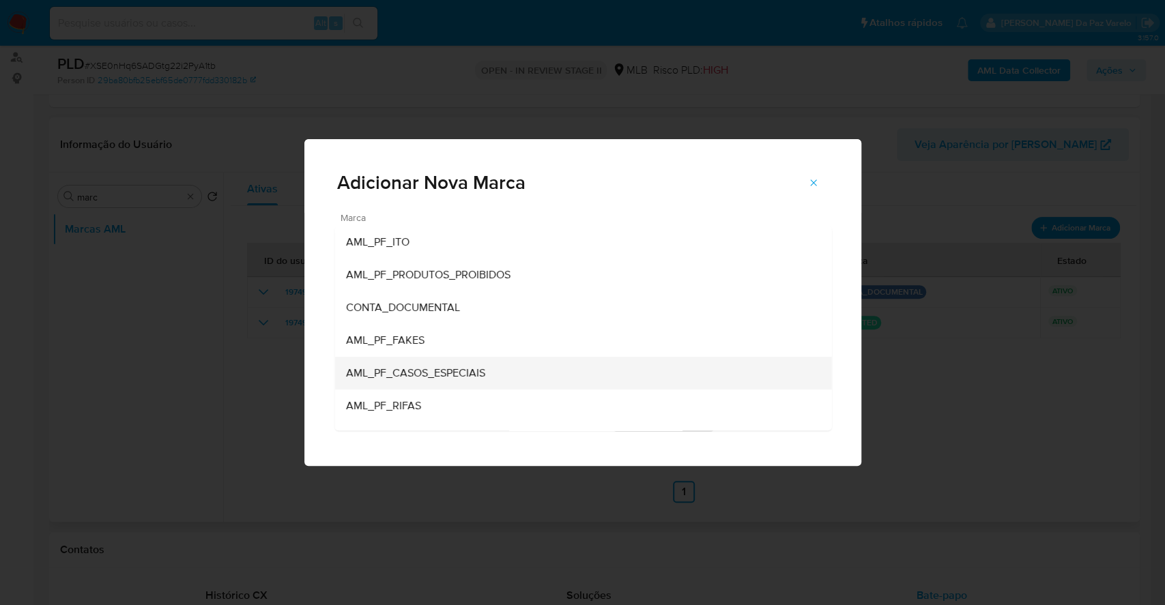
click at [476, 364] on div "AML_PF_CASOS_ESPECIAIS" at bounding box center [578, 373] width 467 height 33
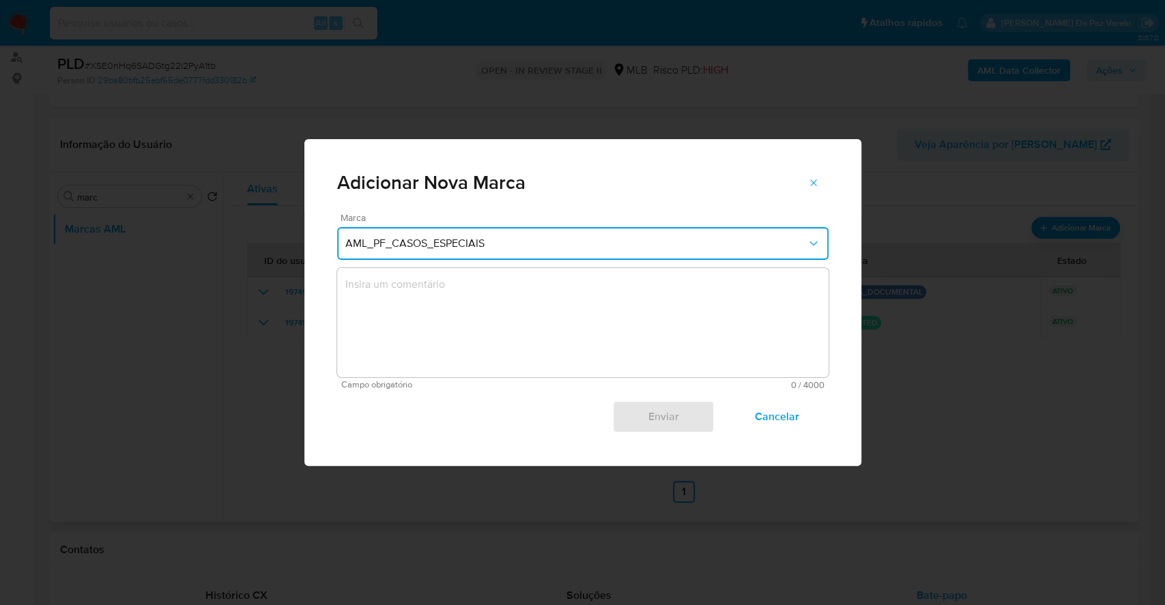
click at [451, 339] on textarea "marks-modal" at bounding box center [582, 322] width 491 height 109
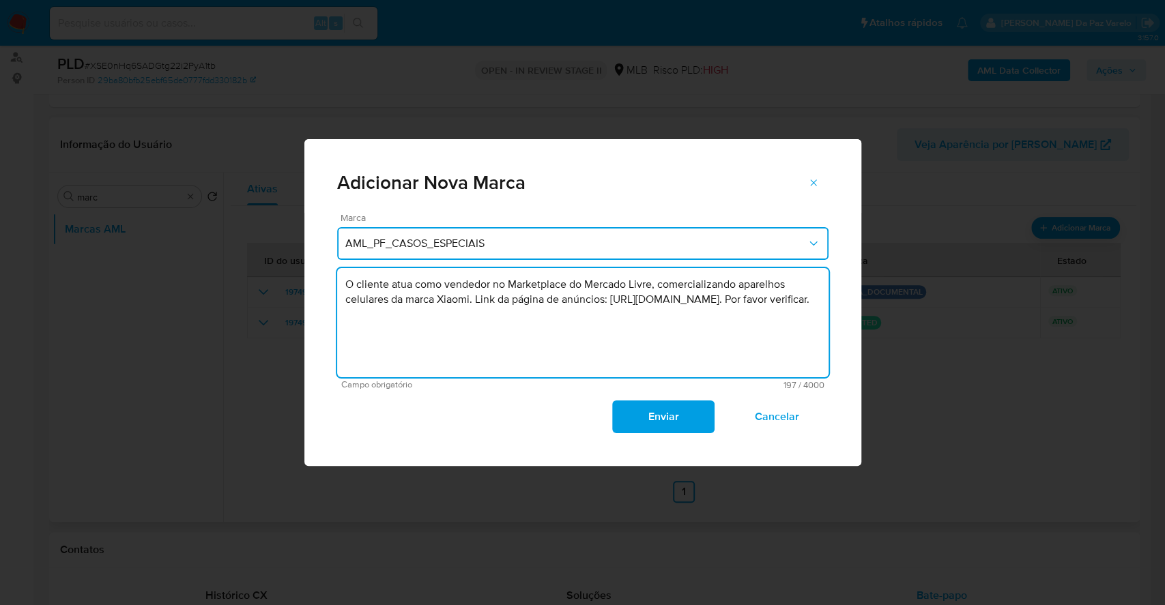
click at [345, 303] on textarea "O cliente atua como vendedor no Marketplace do Mercado Livre, comercializando a…" at bounding box center [582, 322] width 491 height 109
drag, startPoint x: 345, startPoint y: 303, endPoint x: 401, endPoint y: 330, distance: 61.4
click at [401, 330] on textarea "O cliente atua como vendedor no Marketplace do Mercado Livre, comercializando a…" at bounding box center [582, 322] width 491 height 109
click at [433, 309] on textarea "O cliente atua como vendedor no Marketplace do Mercado Livre, comercializando a…" at bounding box center [582, 322] width 491 height 109
click at [775, 305] on textarea "O cliente atua como vendedor no Marketplace do Mercado Livre, comercializando a…" at bounding box center [582, 322] width 491 height 109
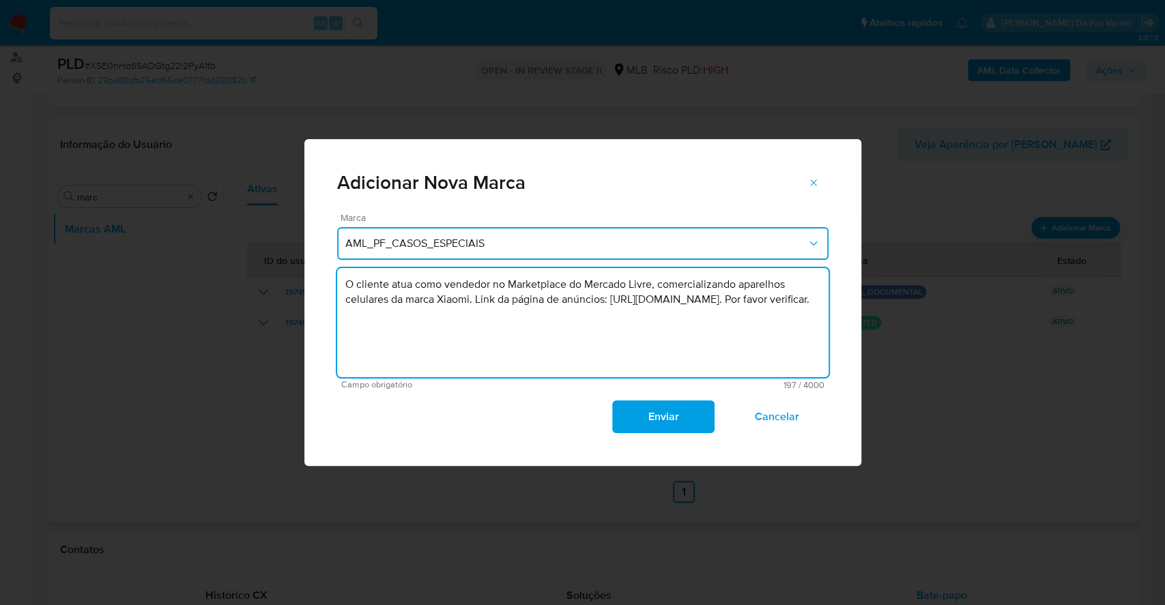
drag, startPoint x: 775, startPoint y: 305, endPoint x: 772, endPoint y: 314, distance: 9.3
click at [772, 314] on textarea "O cliente atua como vendedor no Marketplace do Mercado Livre, comercializando a…" at bounding box center [582, 322] width 491 height 109
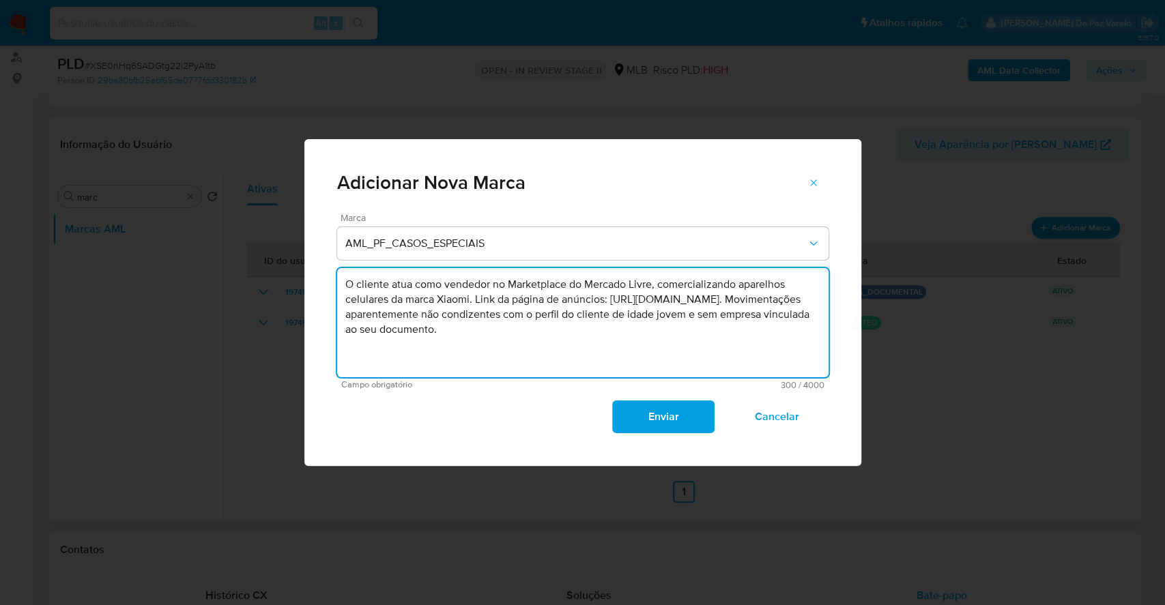
click at [555, 330] on textarea "O cliente atua como vendedor no Marketplace do Mercado Livre, comercializando a…" at bounding box center [582, 322] width 491 height 109
type textarea "O cliente atua como vendedor no Marketplace do Mercado Livre, comercializando a…"
click at [673, 418] on span "Enviar" at bounding box center [663, 417] width 67 height 30
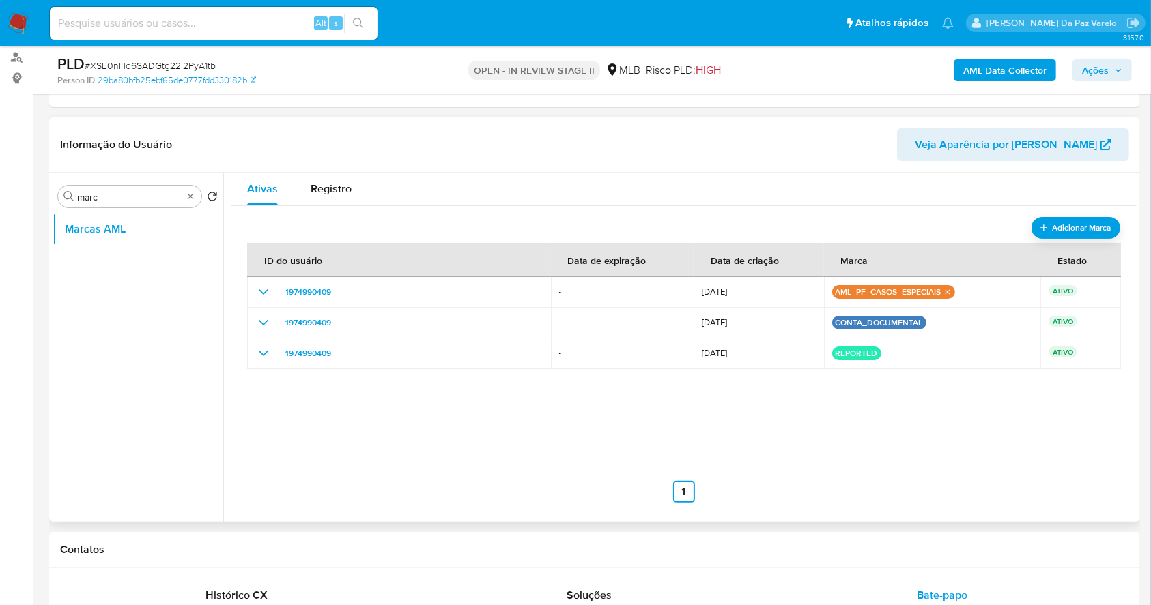
scroll to position [0, 0]
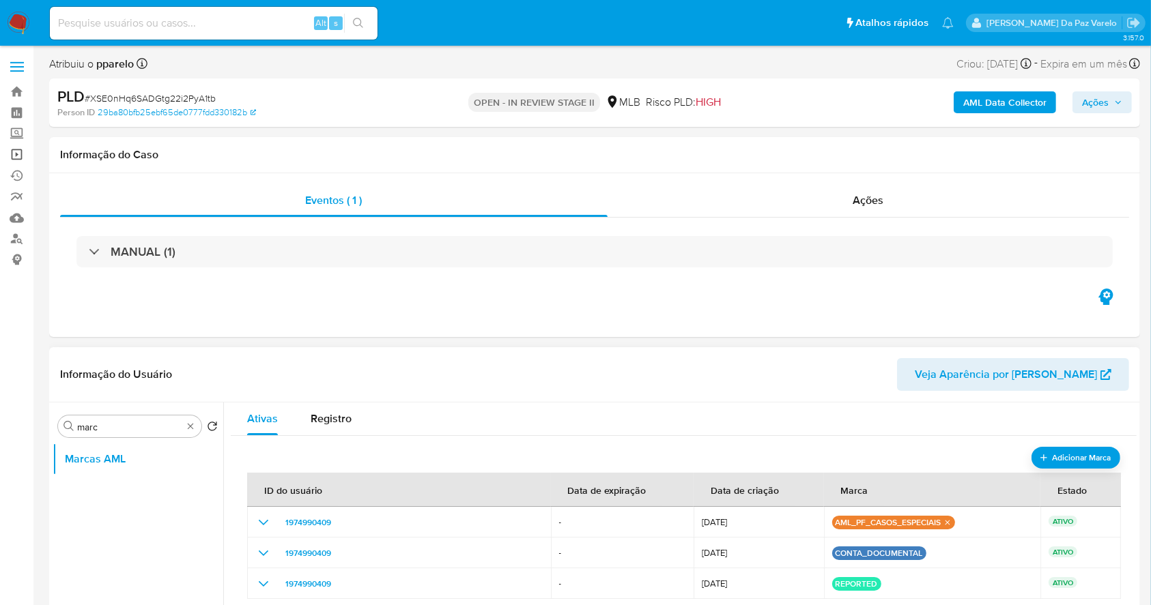
click at [20, 147] on link "Operações em massa" at bounding box center [81, 154] width 162 height 21
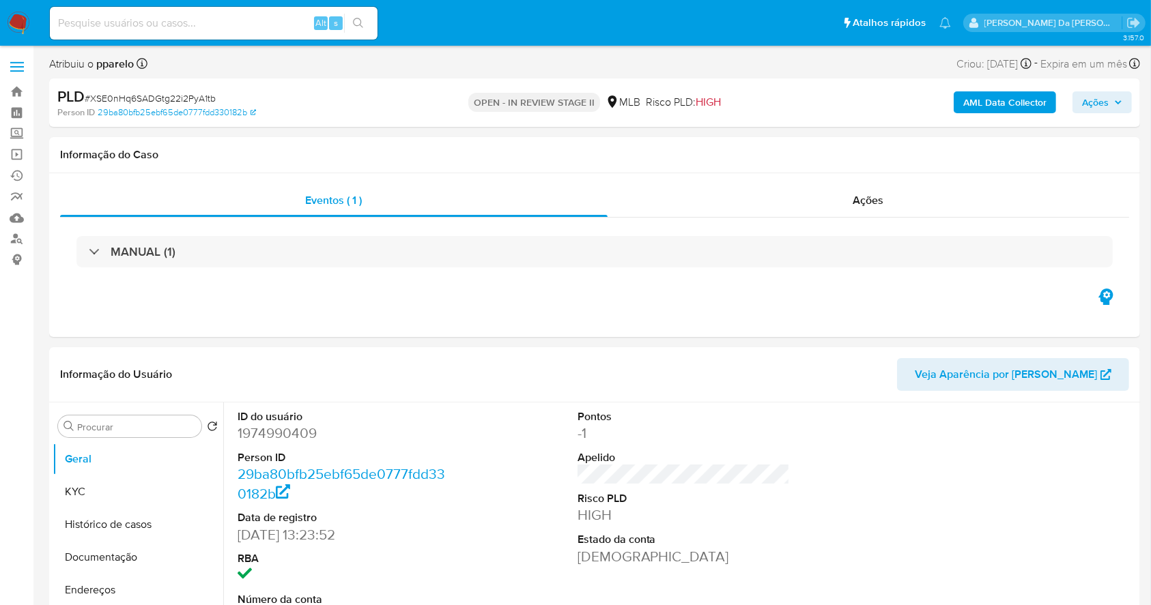
select select "10"
click at [1087, 101] on span "Ações" at bounding box center [1095, 102] width 27 height 22
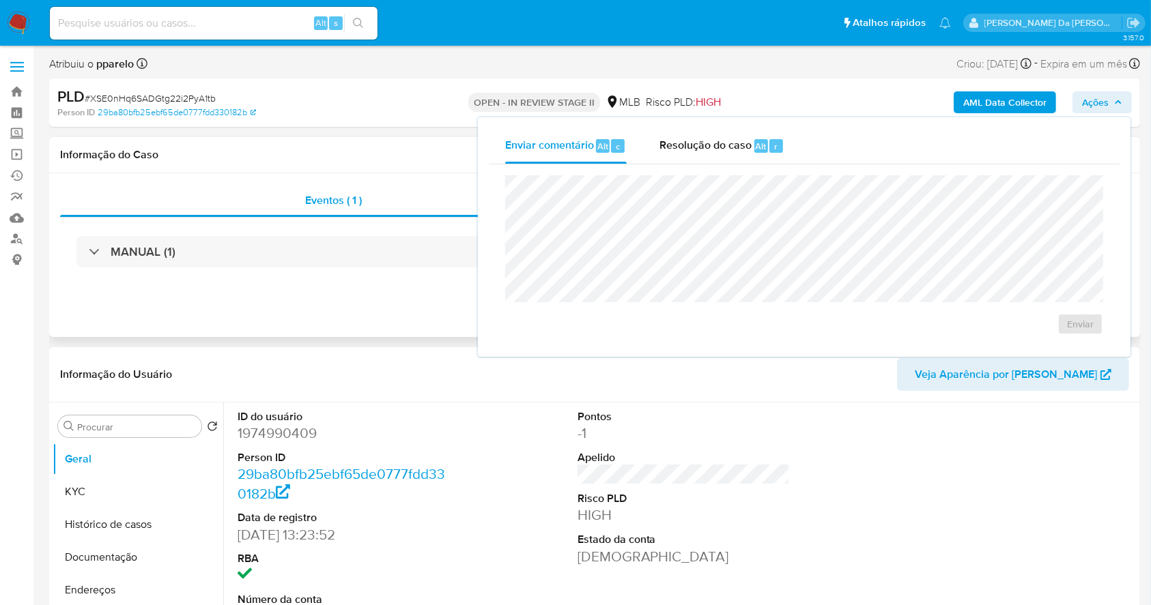
click at [392, 299] on div "Eventos ( 1 ) Ações MANUAL (1)" at bounding box center [594, 255] width 1091 height 164
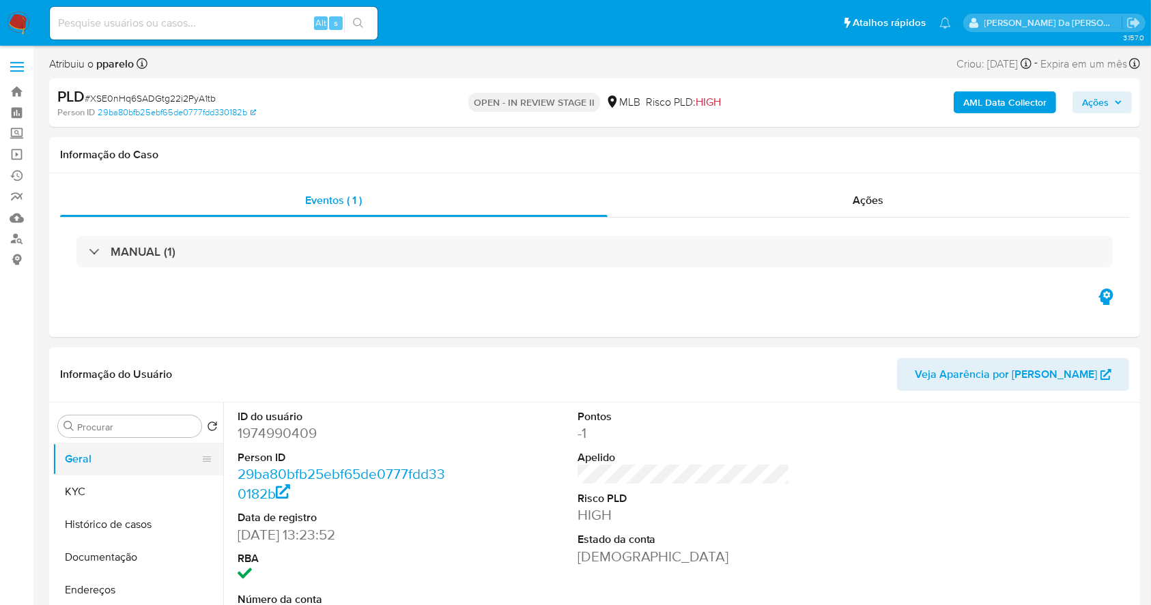
click at [132, 446] on button "Geral" at bounding box center [133, 459] width 160 height 33
click at [142, 435] on div "Procurar" at bounding box center [129, 427] width 143 height 22
click at [146, 433] on input "Procurar" at bounding box center [136, 427] width 119 height 12
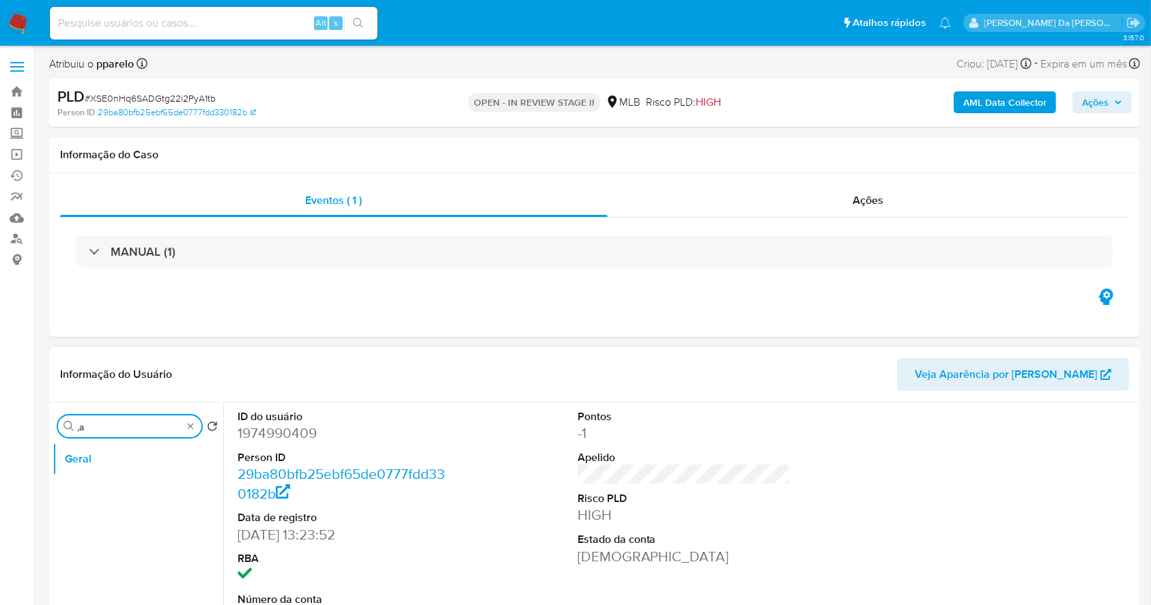
type input ","
type input "mar"
click at [117, 489] on button "Marcas AML" at bounding box center [133, 492] width 160 height 33
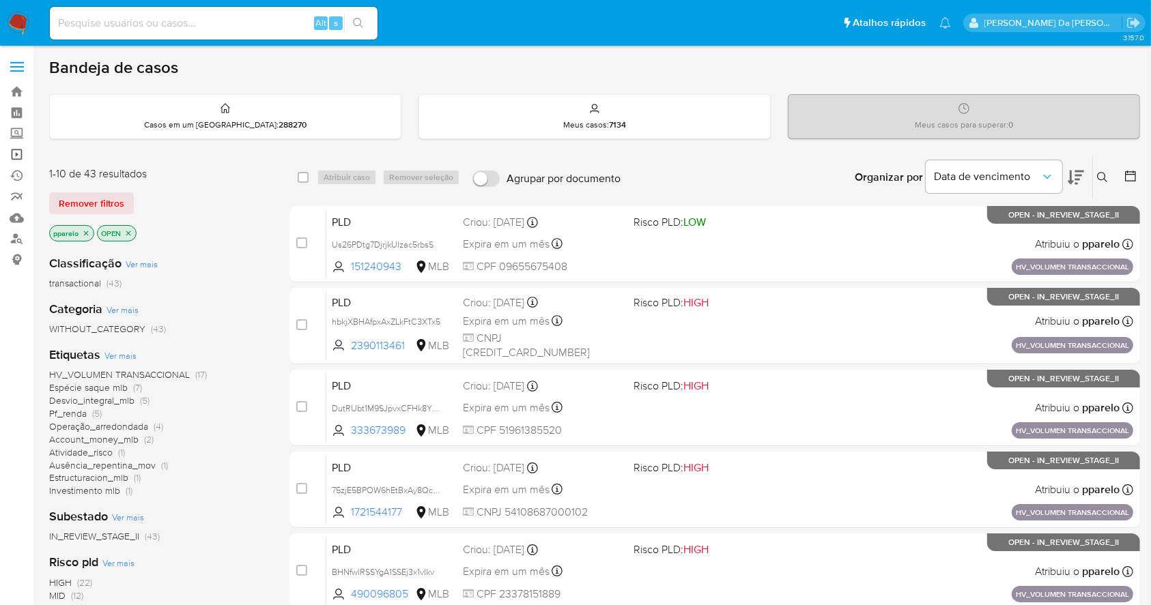
click at [20, 152] on link "Operações em massa" at bounding box center [81, 154] width 162 height 21
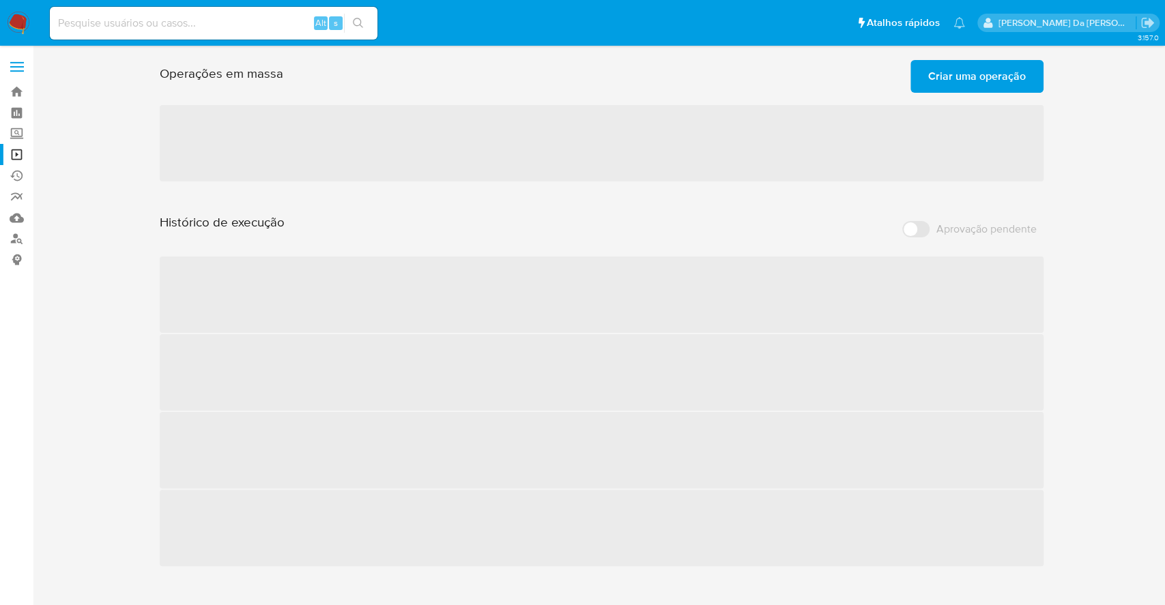
click at [960, 77] on span "Criar uma operação" at bounding box center [977, 76] width 98 height 30
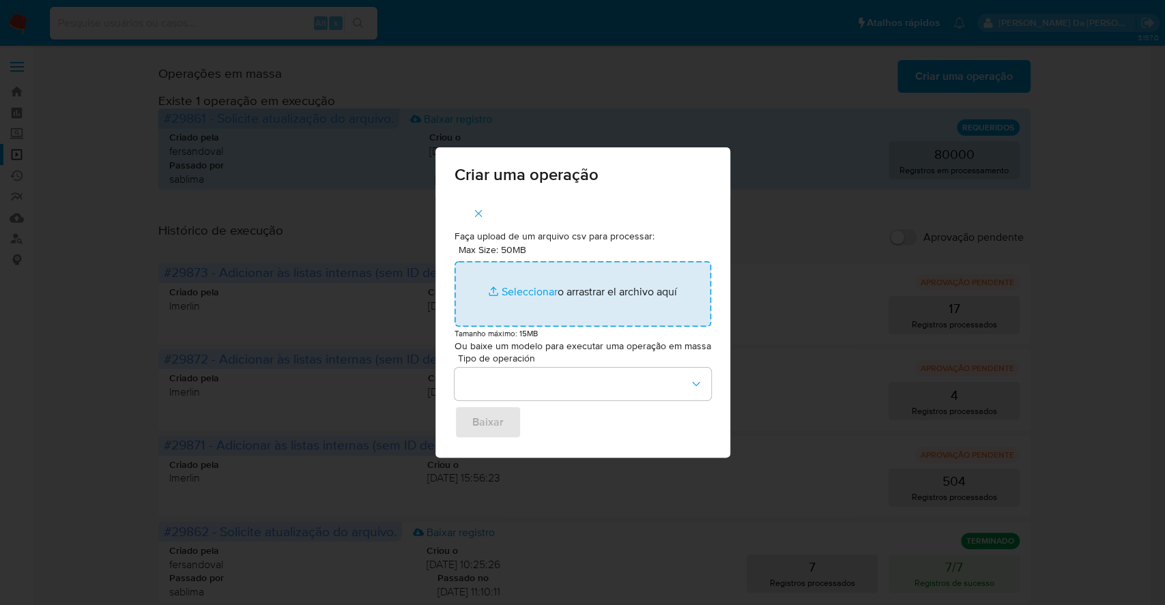
click at [516, 277] on input "Max Size: 50MB Seleccionar archivos" at bounding box center [583, 294] width 257 height 66
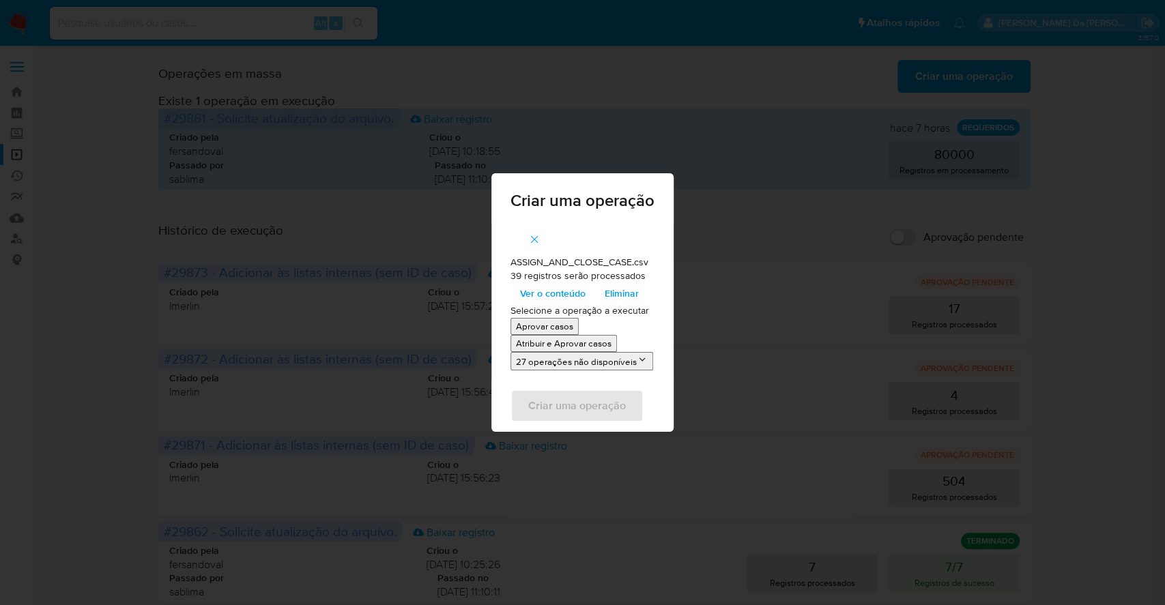
drag, startPoint x: 516, startPoint y: 277, endPoint x: 564, endPoint y: 360, distance: 96.0
click at [564, 360] on button "27 operações não disponíveis" at bounding box center [581, 361] width 143 height 18
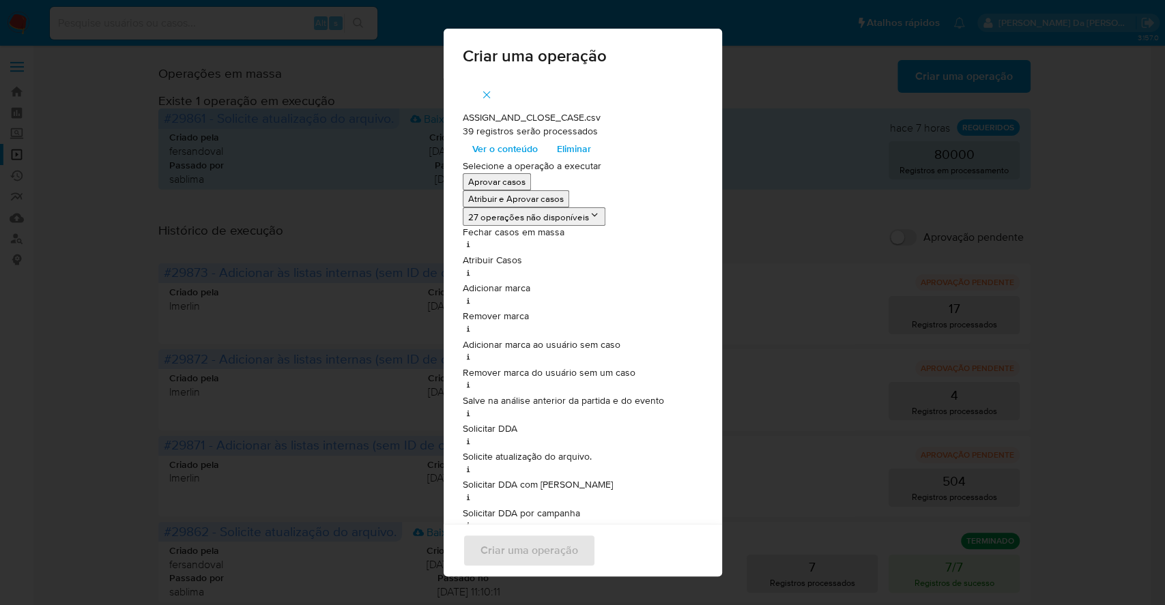
click at [506, 147] on span "Ver o conteúdo" at bounding box center [505, 148] width 66 height 19
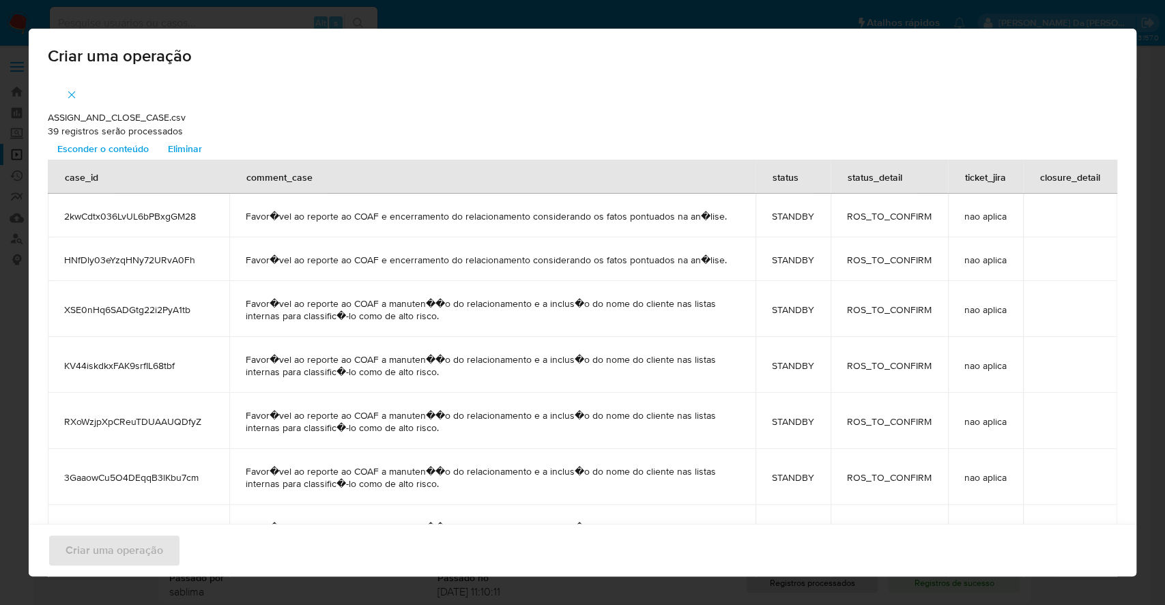
click at [428, 221] on span "Favor�vel ao reporte ao COAF e encerramento do relacionamento considerando os f…" at bounding box center [492, 216] width 493 height 12
copy span "encerramento"
click at [399, 311] on span "Favor�vel ao reporte ao COAF a manuten��o do relacionamento e a inclus�o do nom…" at bounding box center [492, 310] width 493 height 25
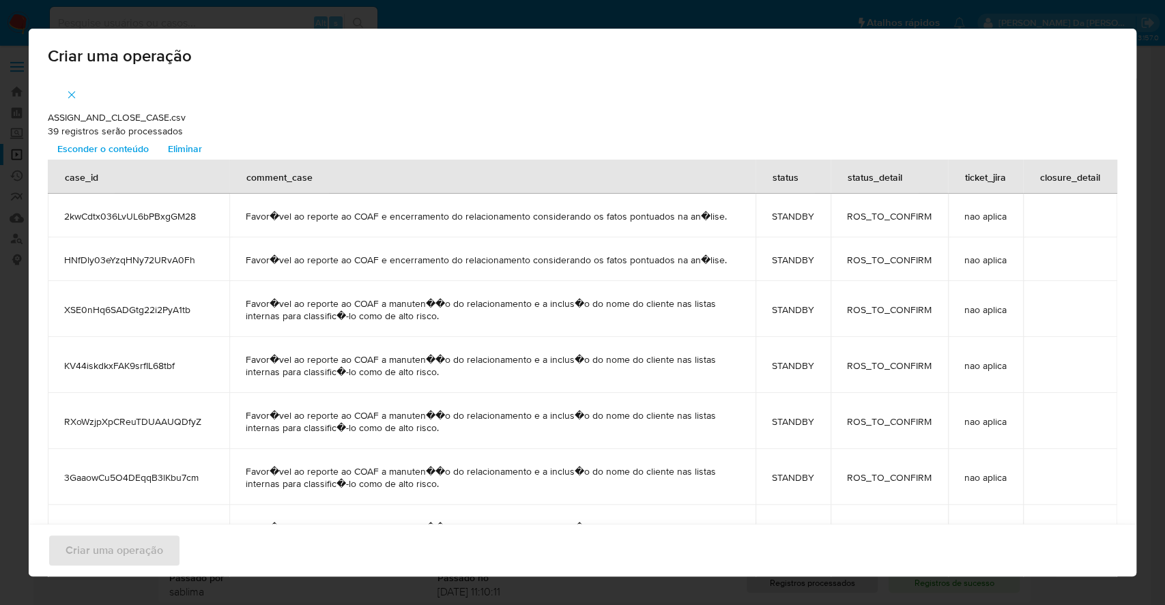
click at [401, 306] on span "Favor�vel ao reporte ao COAF a manuten��o do relacionamento e a inclus�o do nom…" at bounding box center [492, 310] width 493 height 25
copy span "manuten"
click at [132, 149] on span "Esconder o conteúdo" at bounding box center [102, 148] width 91 height 19
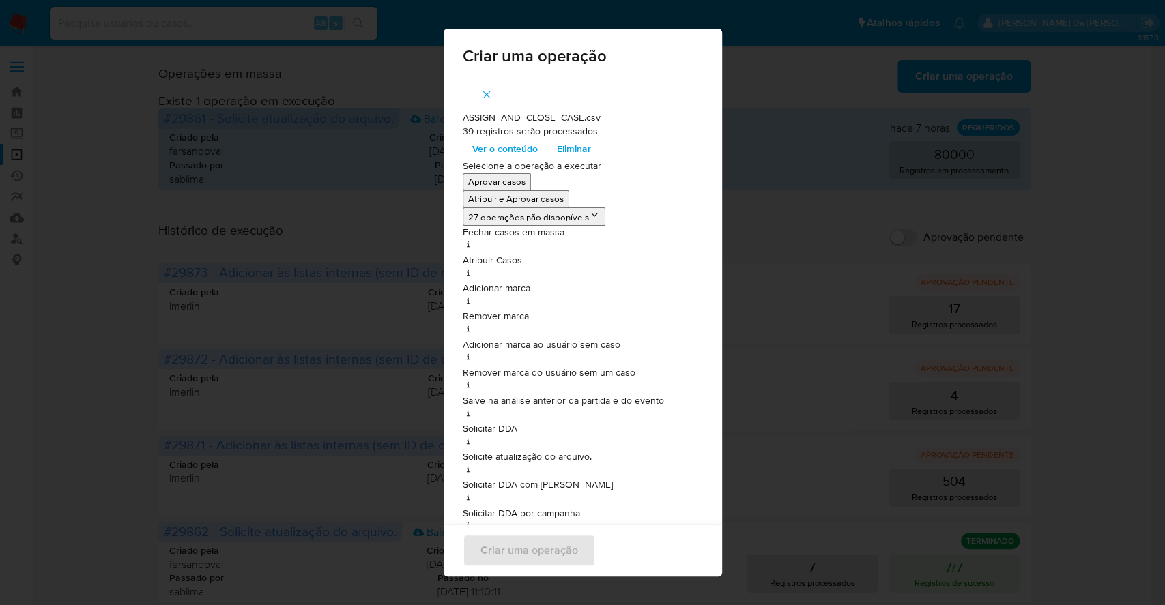
click at [505, 218] on button "27 operações não disponíveis" at bounding box center [534, 216] width 143 height 18
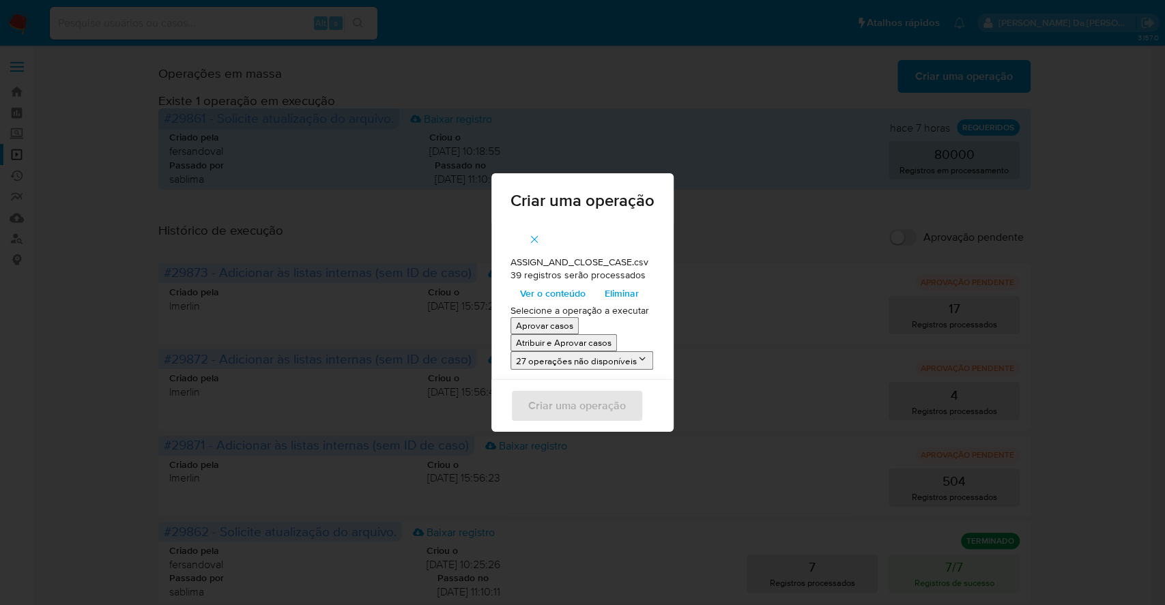
click at [551, 292] on span "Ver o conteúdo" at bounding box center [553, 293] width 66 height 19
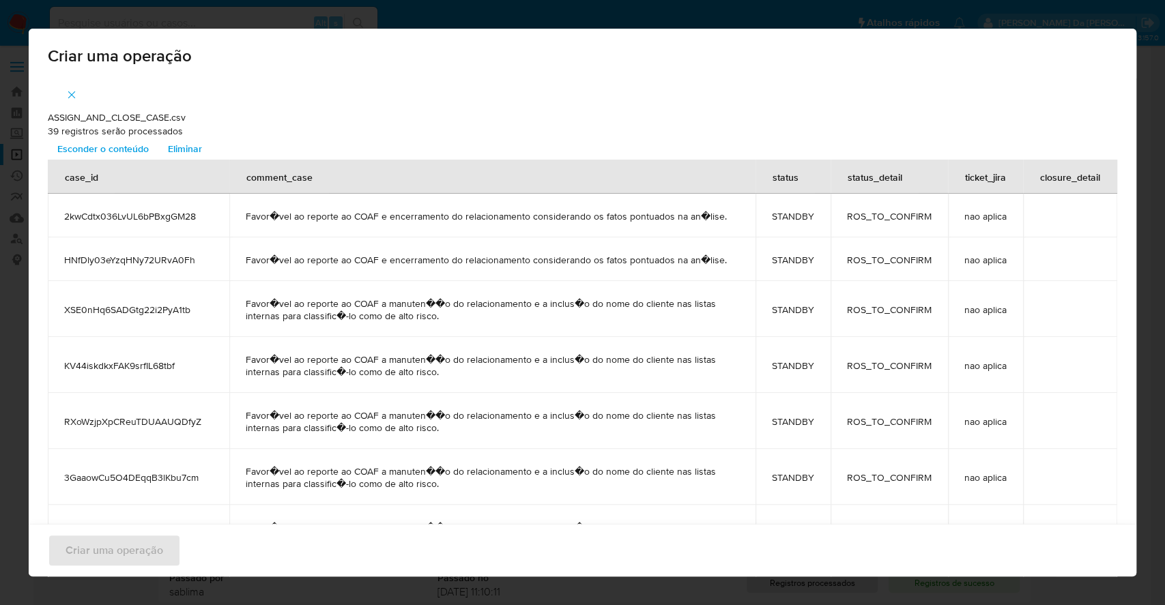
click at [93, 142] on span "Esconder o conteúdo" at bounding box center [102, 148] width 91 height 19
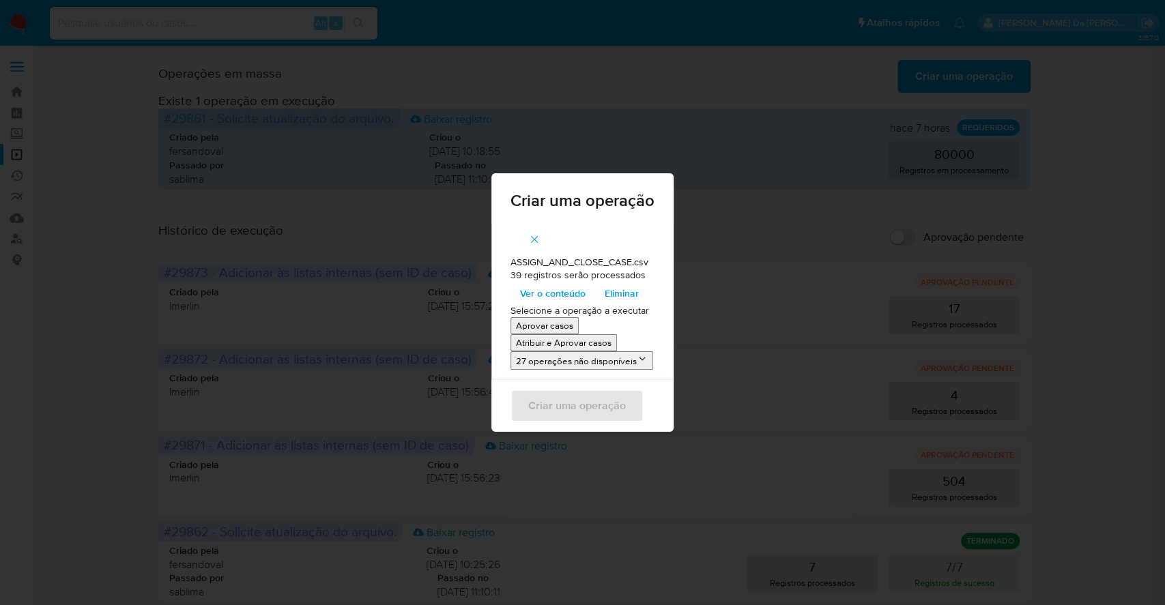
click at [563, 341] on p "Atribuir e Aprovar casos" at bounding box center [564, 342] width 96 height 13
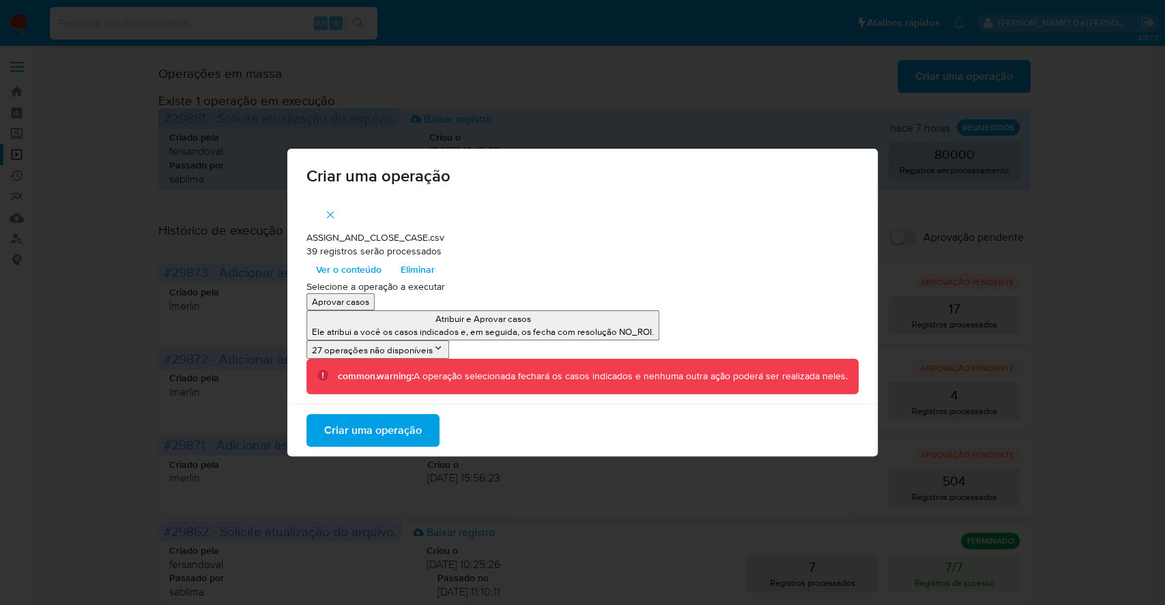
click at [393, 422] on span "Criar uma operação" at bounding box center [373, 431] width 98 height 30
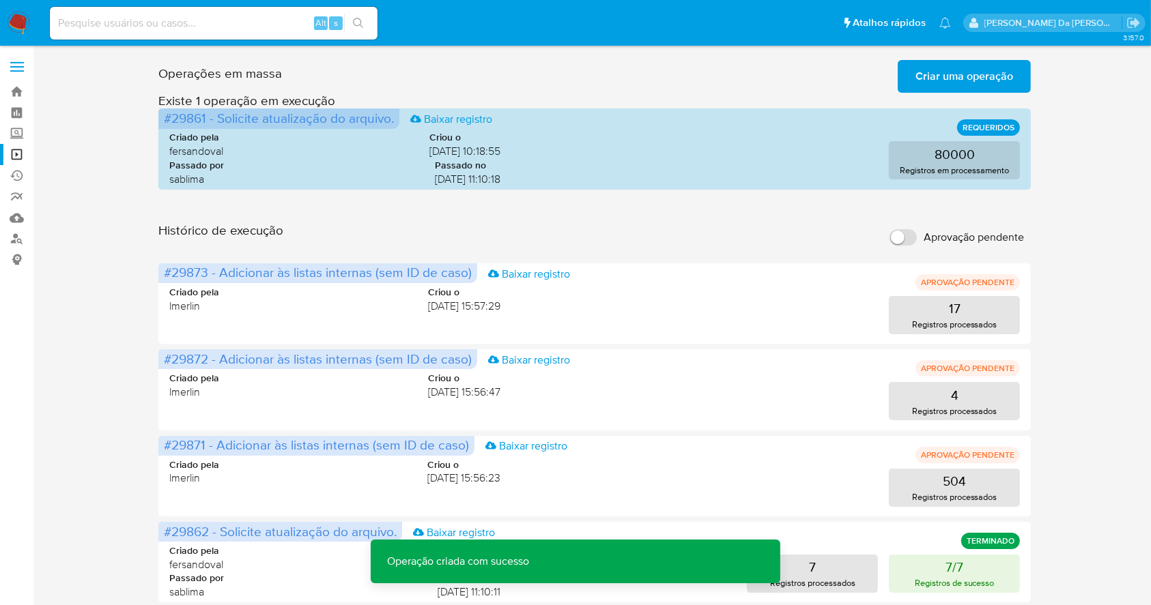
click at [961, 79] on span "Criar uma operação" at bounding box center [964, 76] width 98 height 30
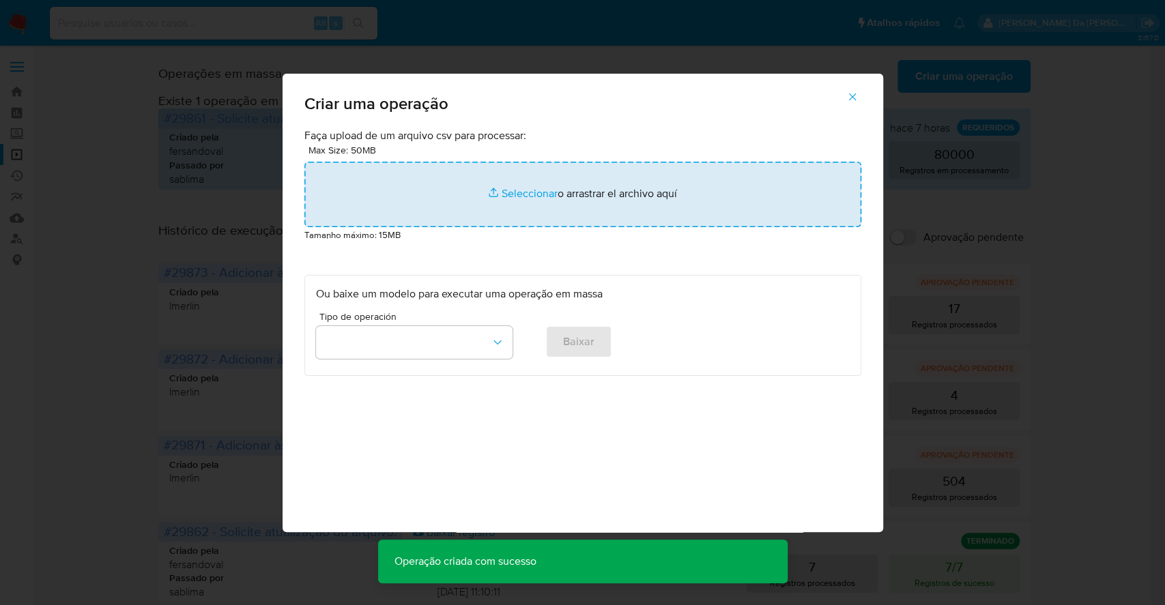
click at [537, 188] on input "file" at bounding box center [582, 195] width 557 height 66
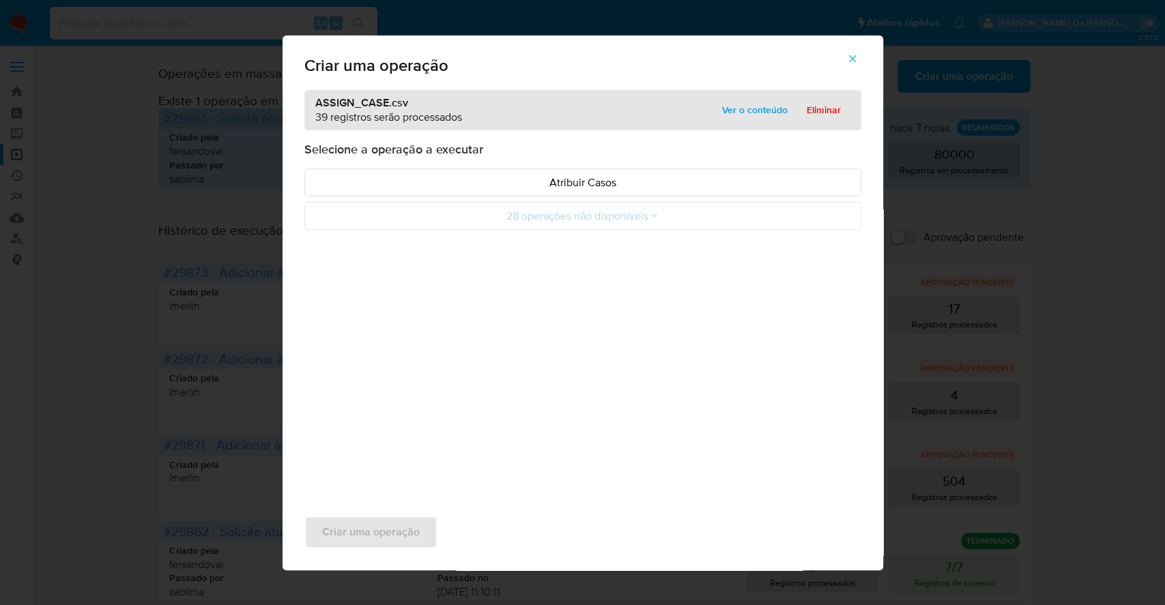
click at [734, 114] on span "Ver o conteúdo" at bounding box center [755, 109] width 66 height 19
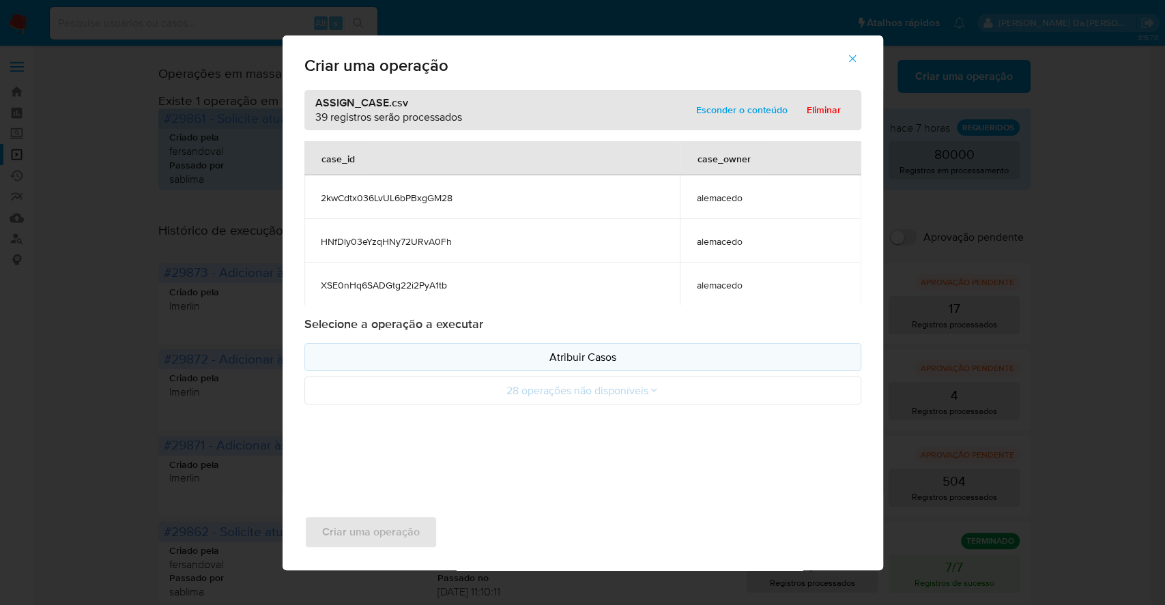
click at [588, 351] on p "Atribuir Casos" at bounding box center [583, 357] width 534 height 16
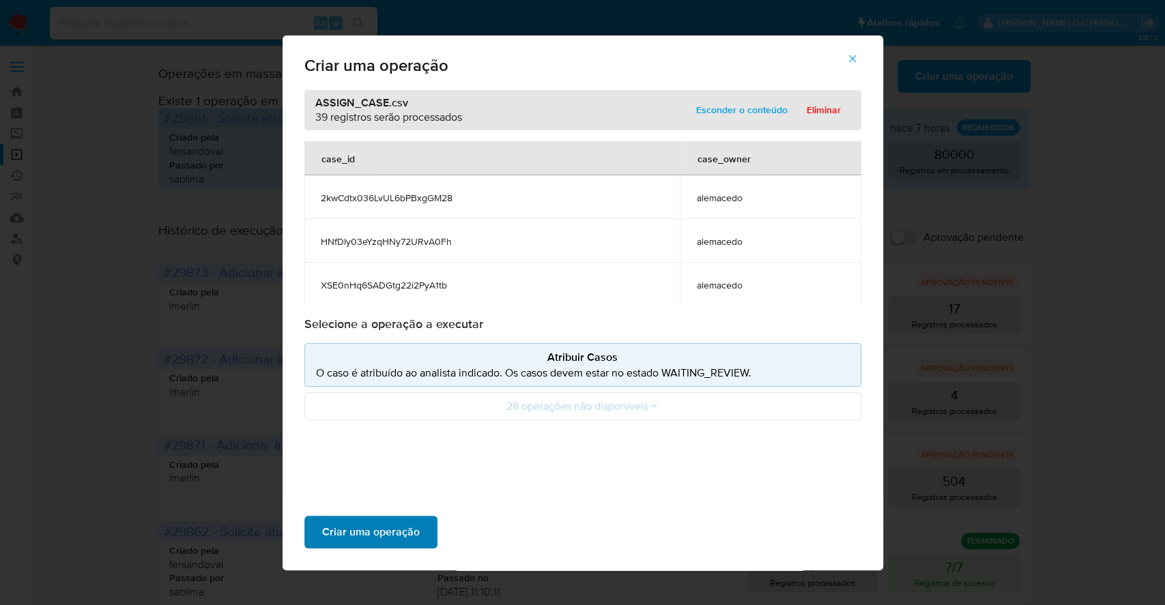
click at [382, 540] on span "Criar uma operação" at bounding box center [371, 532] width 98 height 30
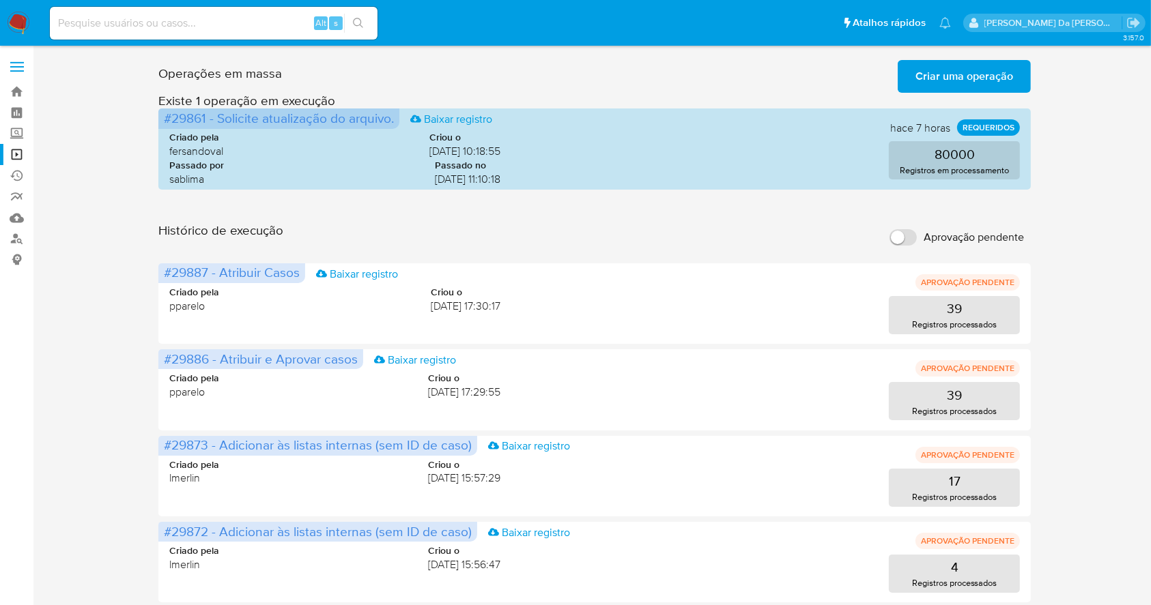
click at [917, 240] on label "Aprovação pendente" at bounding box center [956, 237] width 148 height 30
click at [917, 240] on input "Aprovação pendente" at bounding box center [902, 237] width 27 height 16
checkbox input "true"
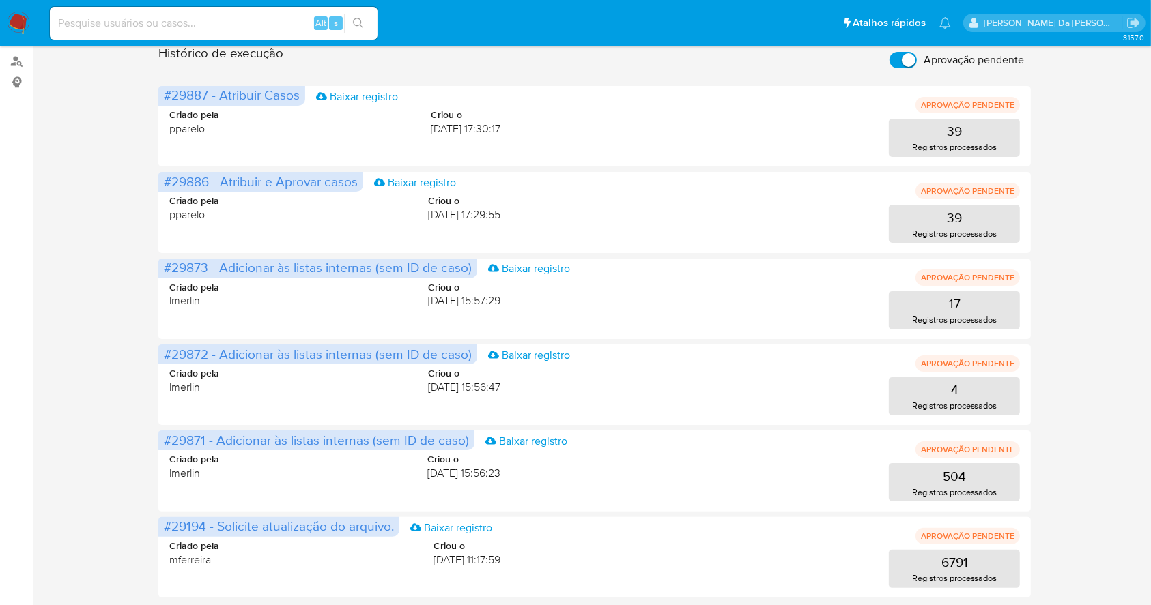
scroll to position [179, 0]
